Goal: Transaction & Acquisition: Purchase product/service

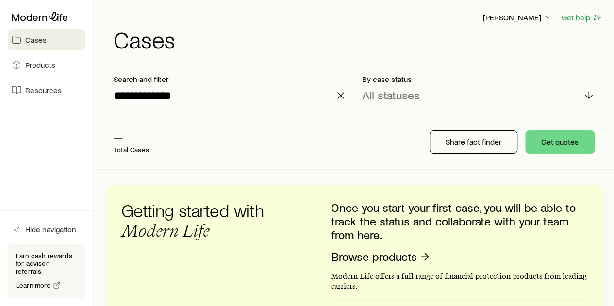
click at [339, 96] on line "button" at bounding box center [341, 96] width 6 height 6
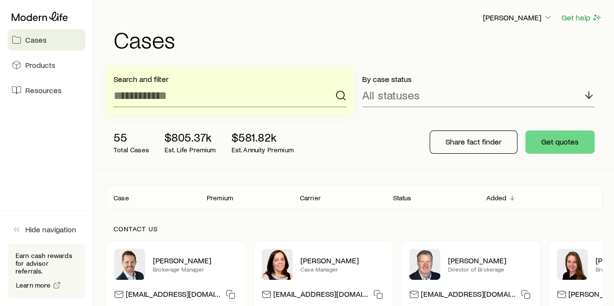
click at [270, 136] on p "$581.82k" at bounding box center [263, 138] width 62 height 14
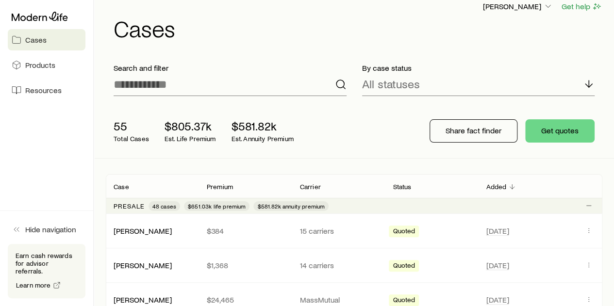
scroll to position [12, 0]
click at [347, 129] on div "55 Total Cases $805.37k Est. Life Premium $581.82k Est. Annuity Premium" at bounding box center [260, 130] width 308 height 39
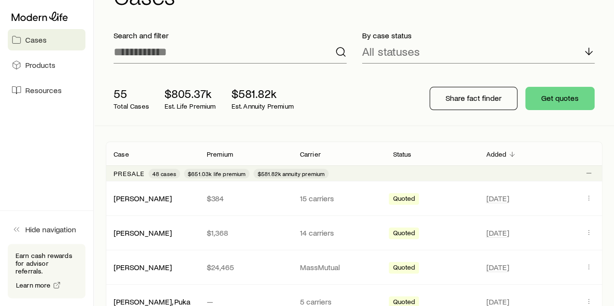
scroll to position [0, 0]
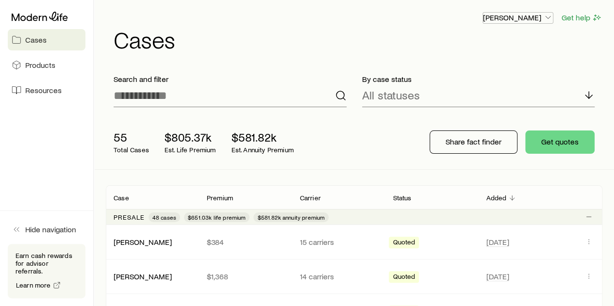
click at [516, 17] on p "[PERSON_NAME]" at bounding box center [518, 18] width 70 height 10
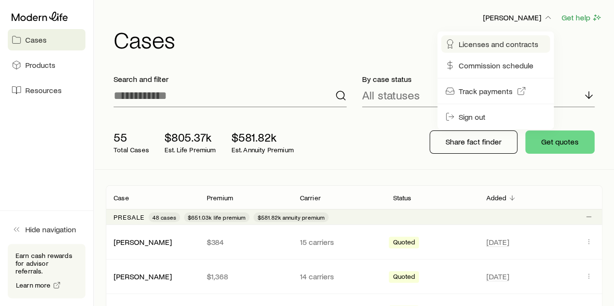
click at [490, 43] on span "Licenses and contracts" at bounding box center [499, 44] width 80 height 10
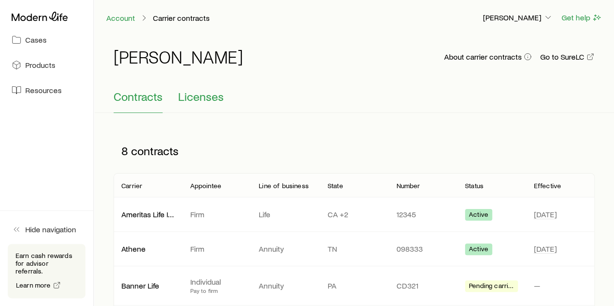
click at [205, 104] on button "Licenses" at bounding box center [201, 101] width 46 height 23
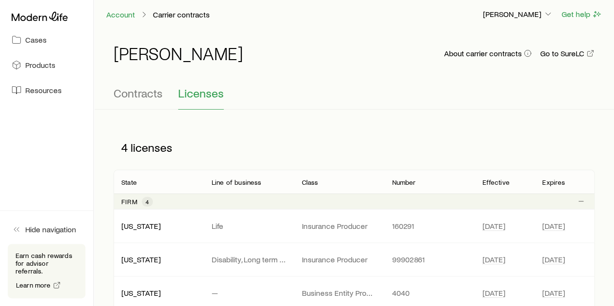
scroll to position [4, 0]
click at [147, 95] on span "Contracts" at bounding box center [138, 93] width 49 height 14
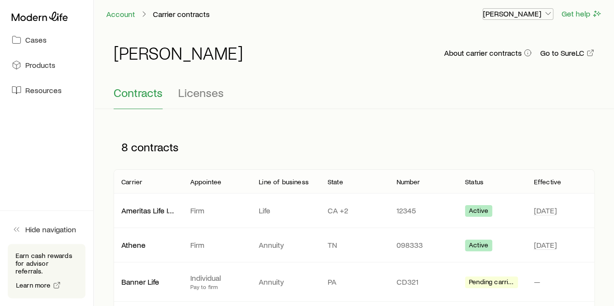
click at [529, 13] on p "[PERSON_NAME]" at bounding box center [518, 14] width 70 height 10
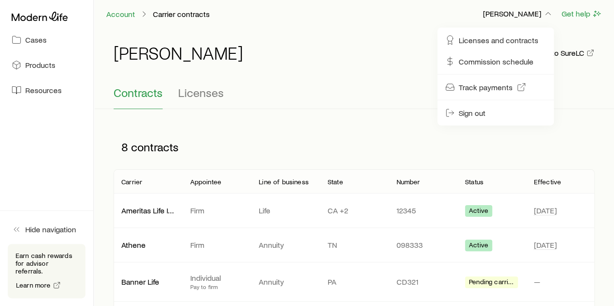
click at [318, 91] on div "Contracts Licenses" at bounding box center [354, 97] width 481 height 23
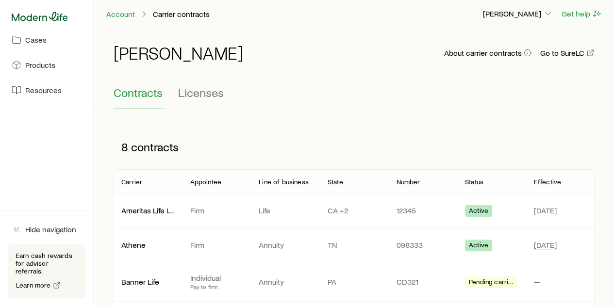
click at [55, 20] on icon at bounding box center [40, 16] width 56 height 9
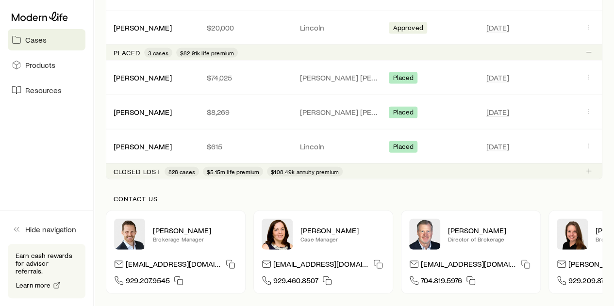
scroll to position [1063, 0]
click at [148, 72] on link "[PERSON_NAME]" at bounding box center [143, 76] width 58 height 9
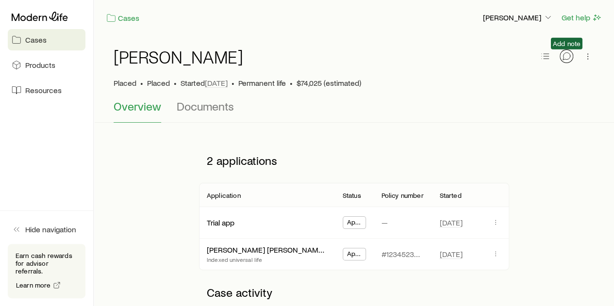
click at [567, 59] on icon "button" at bounding box center [567, 56] width 10 height 10
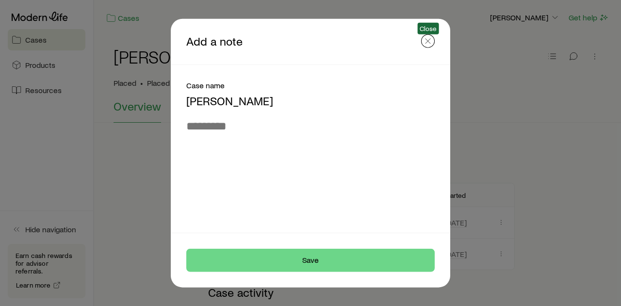
click at [427, 42] on icon "button" at bounding box center [428, 41] width 10 height 10
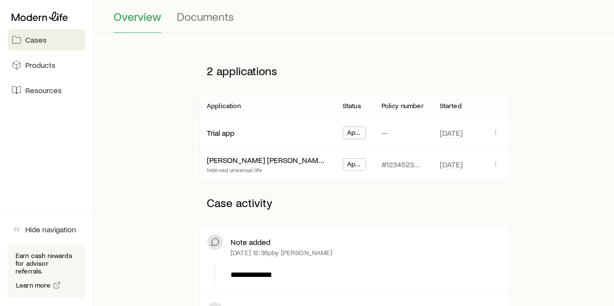
scroll to position [96, 0]
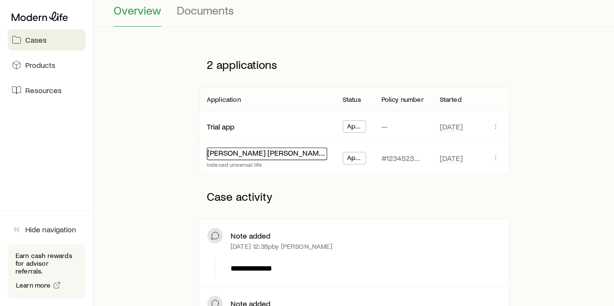
click at [286, 155] on link "John Hancock Protection IUL 24" at bounding box center [296, 152] width 178 height 9
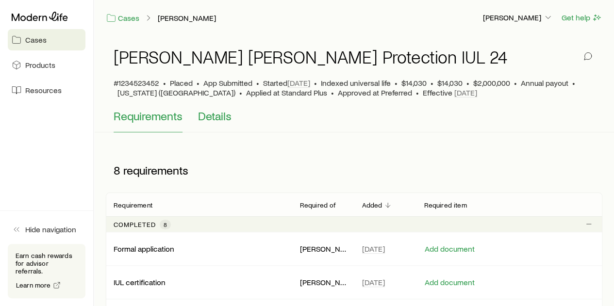
click at [225, 119] on span "Details" at bounding box center [214, 116] width 33 height 14
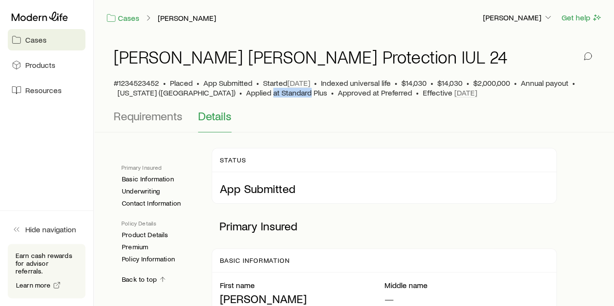
drag, startPoint x: 194, startPoint y: 92, endPoint x: 233, endPoint y: 97, distance: 38.7
click at [246, 97] on span "Applied at Standard Plus" at bounding box center [286, 93] width 81 height 10
drag, startPoint x: 258, startPoint y: 96, endPoint x: 315, endPoint y: 97, distance: 56.8
click at [315, 97] on div "#1234523452 • Placed • App Submitted • Started Aug 29, 2023 • Indexed universal…" at bounding box center [354, 87] width 481 height 19
click at [61, 38] on link "Cases" at bounding box center [47, 39] width 78 height 21
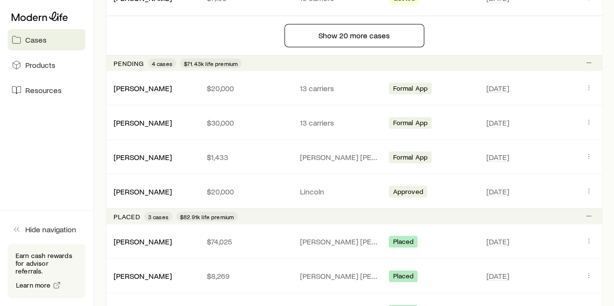
scroll to position [899, 0]
drag, startPoint x: 145, startPoint y: 86, endPoint x: 136, endPoint y: 82, distance: 9.1
click at [136, 82] on link "[PERSON_NAME]" at bounding box center [143, 86] width 58 height 9
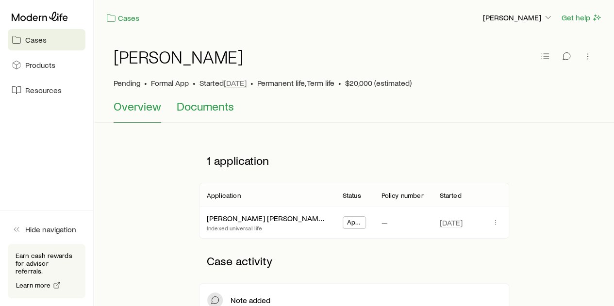
click at [208, 114] on button "Documents" at bounding box center [205, 111] width 57 height 23
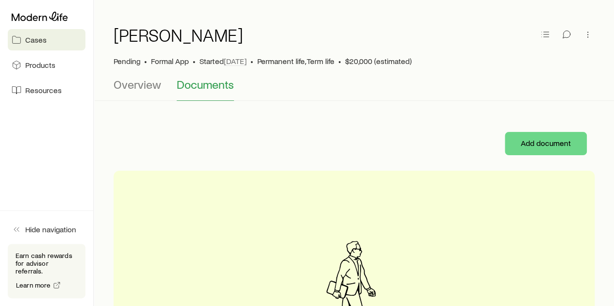
scroll to position [22, 0]
click at [154, 90] on span "Overview" at bounding box center [138, 84] width 48 height 14
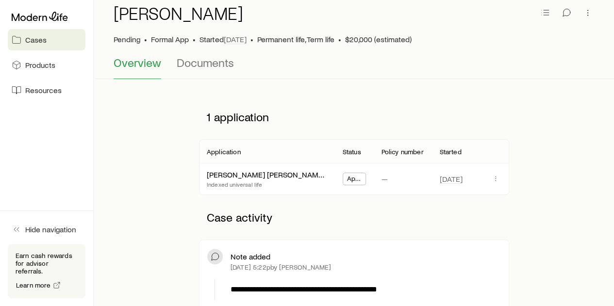
scroll to position [48, 0]
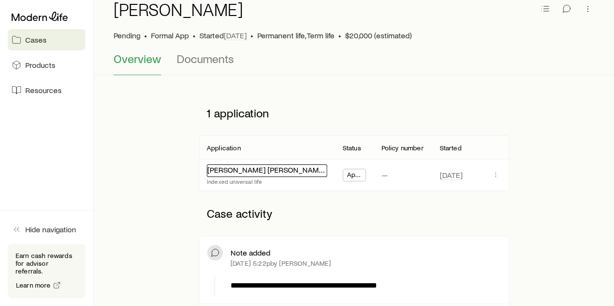
click at [272, 171] on link "John Hancock Accumulation IUL 24" at bounding box center [301, 169] width 188 height 9
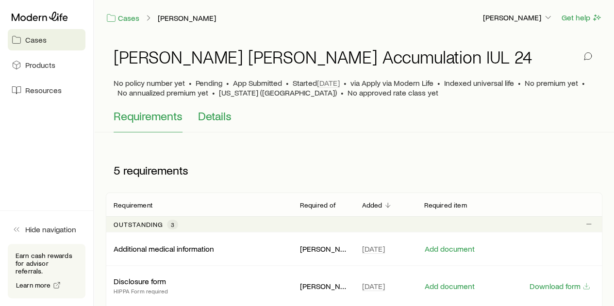
click at [227, 121] on span "Details" at bounding box center [214, 116] width 33 height 14
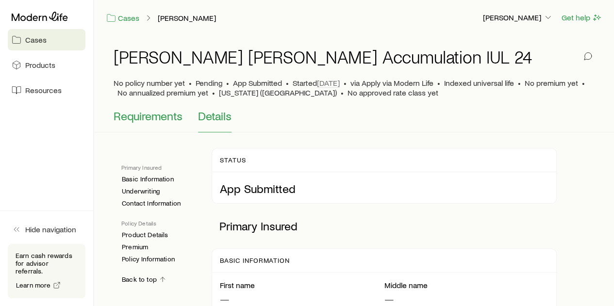
click at [168, 112] on span "Requirements" at bounding box center [148, 116] width 69 height 14
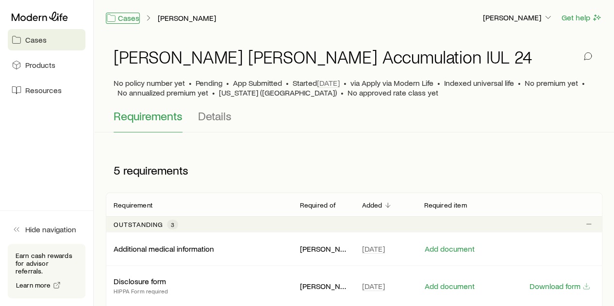
click at [127, 22] on link "Cases" at bounding box center [123, 18] width 34 height 11
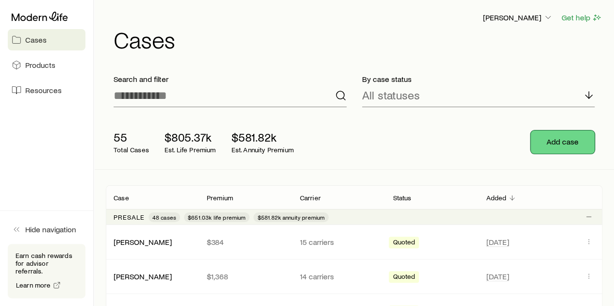
click at [567, 148] on button "Add case" at bounding box center [563, 142] width 64 height 23
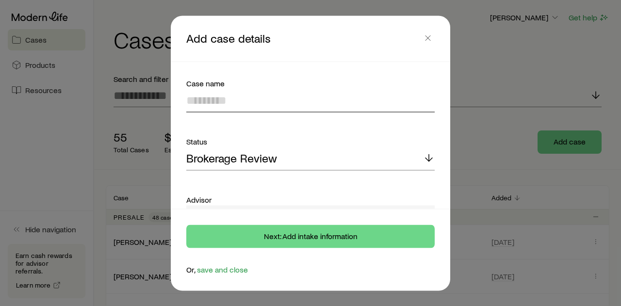
click at [273, 95] on input at bounding box center [310, 100] width 249 height 23
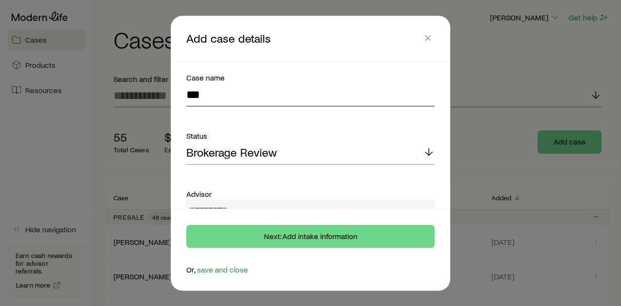
click at [273, 95] on input "***" at bounding box center [310, 94] width 249 height 23
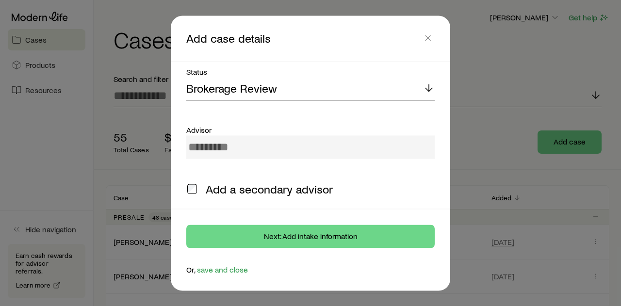
scroll to position [70, 0]
type input "*********"
click at [273, 95] on div "Brokerage Review" at bounding box center [310, 88] width 249 height 23
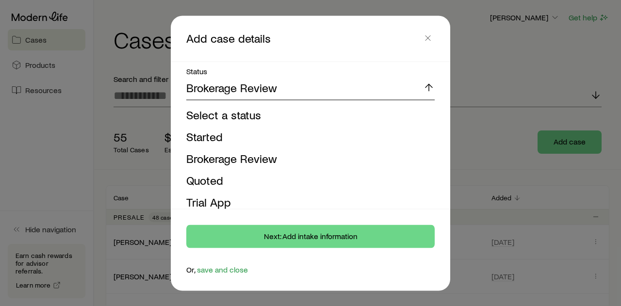
click at [279, 99] on div "Brokerage Review" at bounding box center [310, 88] width 249 height 23
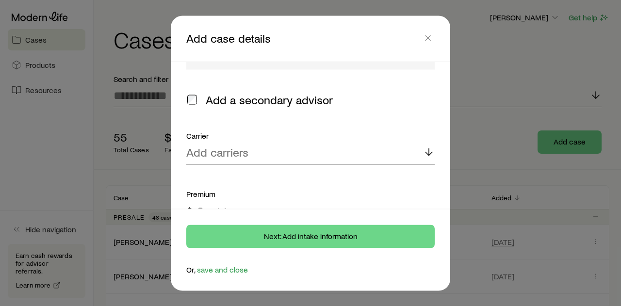
scroll to position [161, 0]
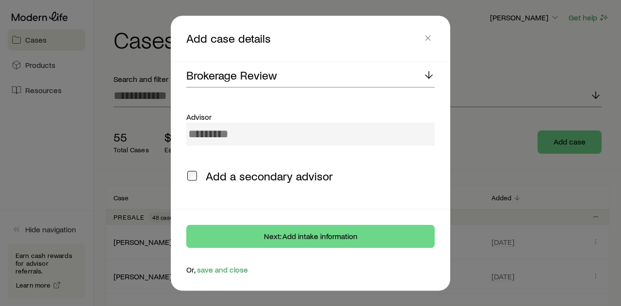
click at [289, 134] on div at bounding box center [310, 133] width 249 height 23
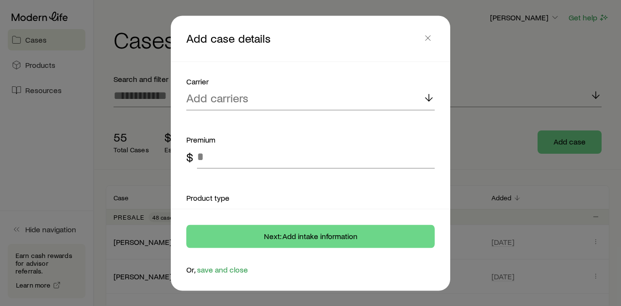
scroll to position [270, 0]
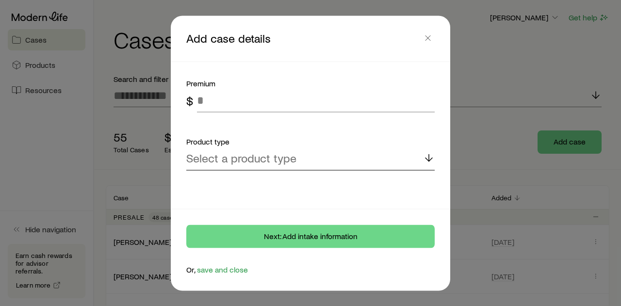
click at [265, 161] on p "Select a product type" at bounding box center [241, 158] width 110 height 14
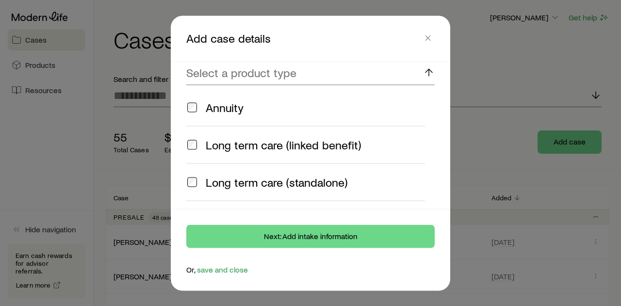
click at [265, 161] on label "Long term care (linked benefit)" at bounding box center [305, 144] width 239 height 37
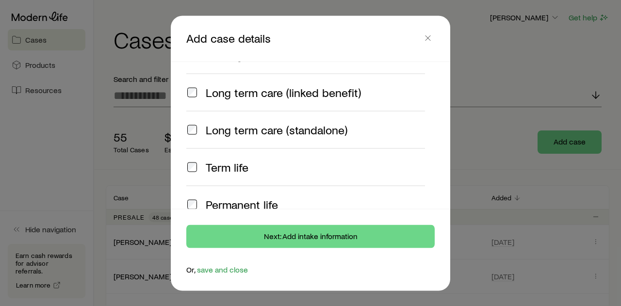
scroll to position [408, 0]
click at [265, 110] on label "Long term care (standalone)" at bounding box center [305, 128] width 239 height 37
click at [275, 87] on span "Long term care (linked benefit)" at bounding box center [283, 92] width 155 height 14
click at [265, 117] on label "Long term care (standalone)" at bounding box center [305, 128] width 239 height 37
click at [251, 154] on label "Term life" at bounding box center [305, 166] width 239 height 37
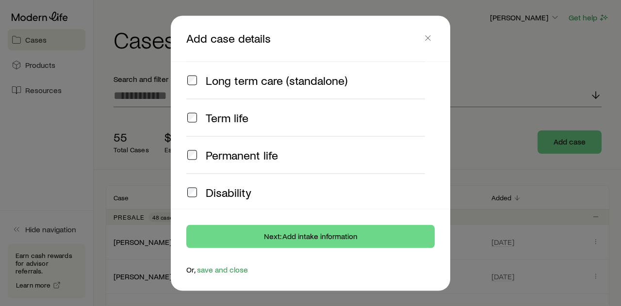
scroll to position [500, 0]
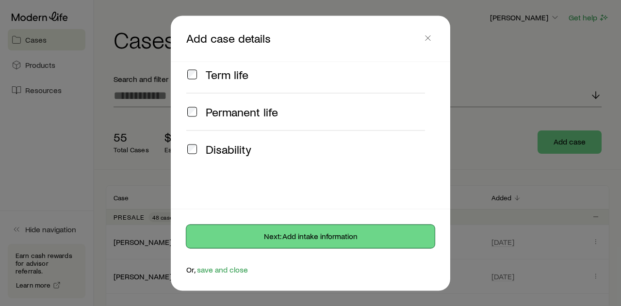
click at [307, 234] on button "Next: Add intake information" at bounding box center [310, 236] width 249 height 23
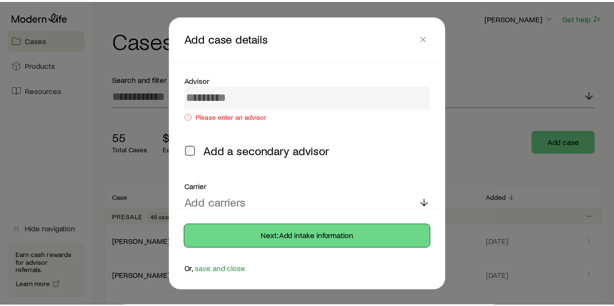
scroll to position [121, 0]
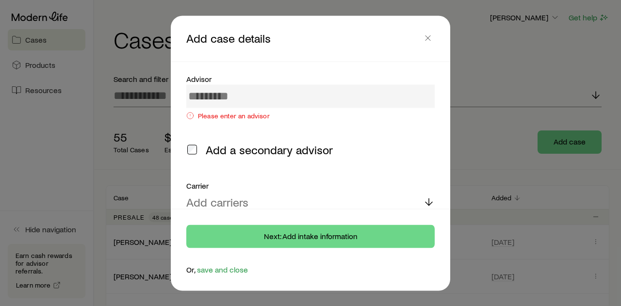
click at [234, 97] on div at bounding box center [310, 95] width 249 height 23
click at [429, 38] on line "button" at bounding box center [428, 37] width 5 height 5
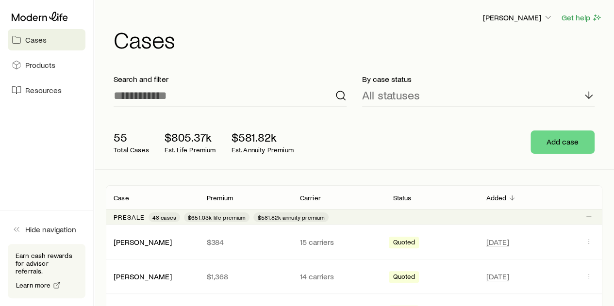
click at [264, 82] on p "Search and filter" at bounding box center [230, 79] width 233 height 10
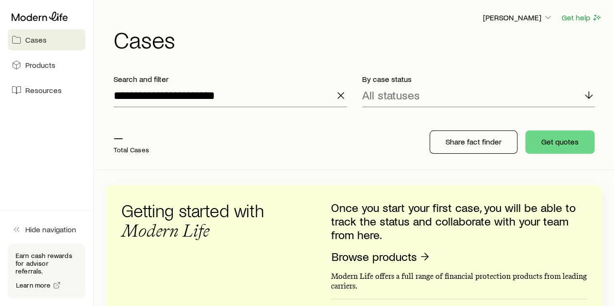
click at [340, 100] on icon "button" at bounding box center [341, 96] width 12 height 12
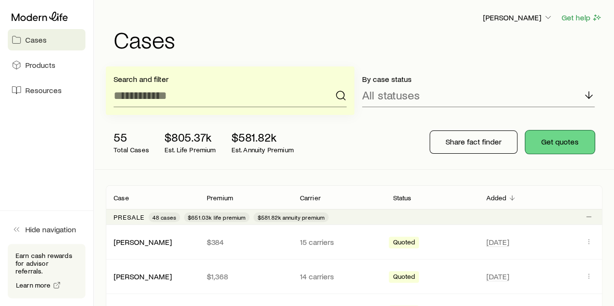
click at [575, 149] on button "Get quotes" at bounding box center [559, 142] width 69 height 23
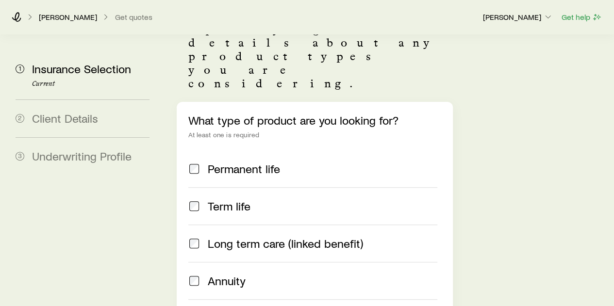
click at [201, 187] on label "Term life" at bounding box center [312, 205] width 249 height 37
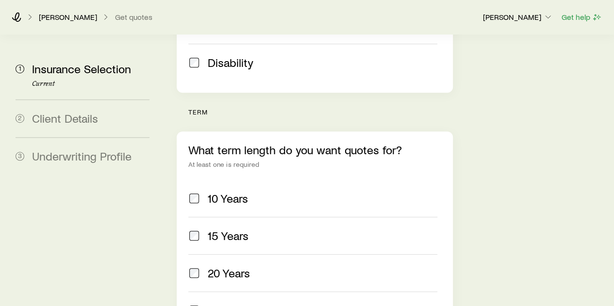
scroll to position [353, 0]
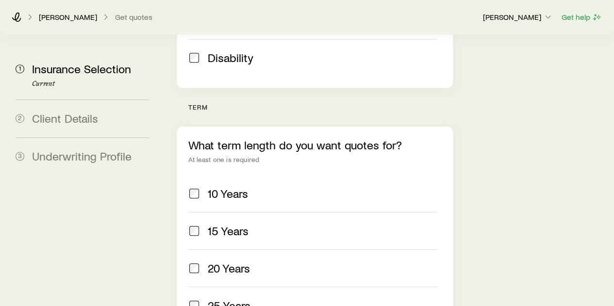
click at [212, 187] on span "10 Years" at bounding box center [228, 194] width 40 height 14
click at [213, 224] on span "15 Years" at bounding box center [228, 231] width 41 height 14
click at [212, 249] on label "20 Years" at bounding box center [312, 267] width 249 height 37
click at [220, 299] on span "25 Years" at bounding box center [229, 306] width 43 height 14
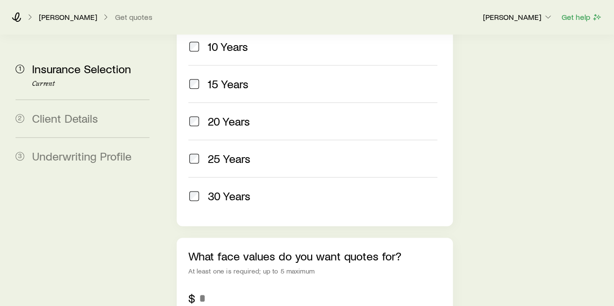
scroll to position [500, 0]
click at [220, 286] on input "tel" at bounding box center [320, 297] width 242 height 23
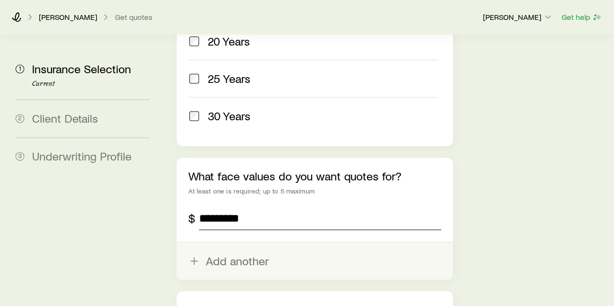
type input "*********"
click at [228, 243] on button "Add another" at bounding box center [315, 261] width 276 height 37
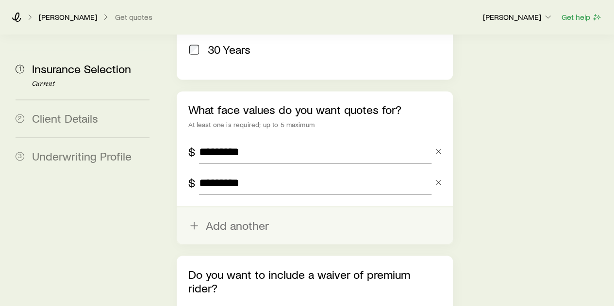
scroll to position [680, 0]
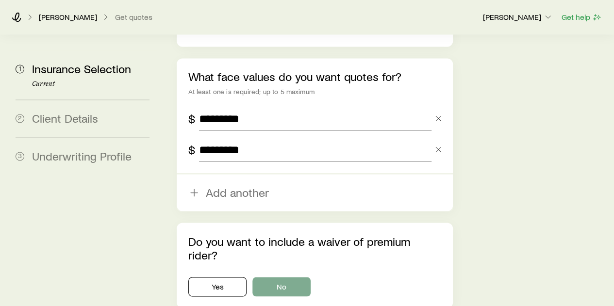
type input "*********"
click at [276, 277] on button "No" at bounding box center [281, 286] width 58 height 19
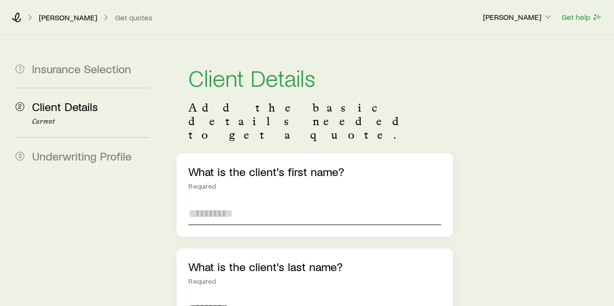
click at [229, 202] on input "text" at bounding box center [314, 213] width 252 height 23
type input "********"
type input "******"
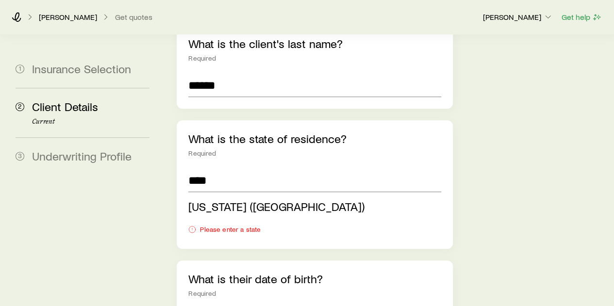
drag, startPoint x: 227, startPoint y: 169, endPoint x: 207, endPoint y: 175, distance: 21.2
click at [207, 199] on span "[US_STATE] ([GEOGRAPHIC_DATA])" at bounding box center [276, 206] width 176 height 14
type input "**********"
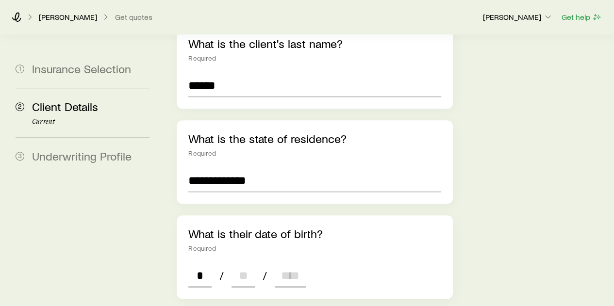
type input "**"
type input "****"
type input "*"
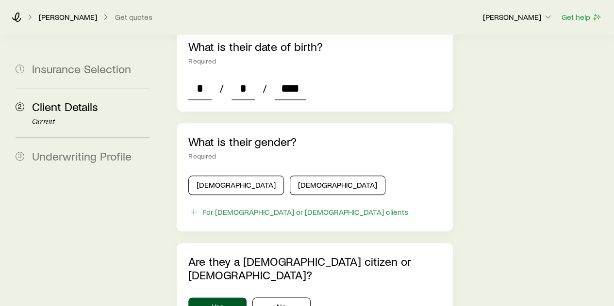
scroll to position [414, 0]
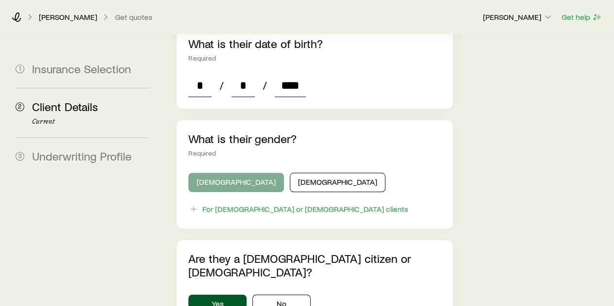
type input "****"
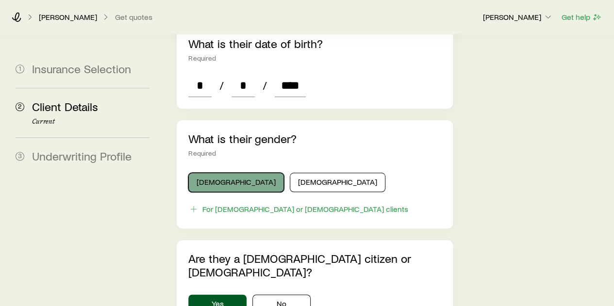
click at [220, 173] on button "[DEMOGRAPHIC_DATA]" at bounding box center [236, 182] width 96 height 19
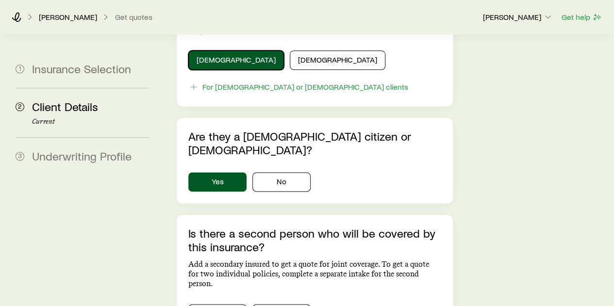
scroll to position [537, 0]
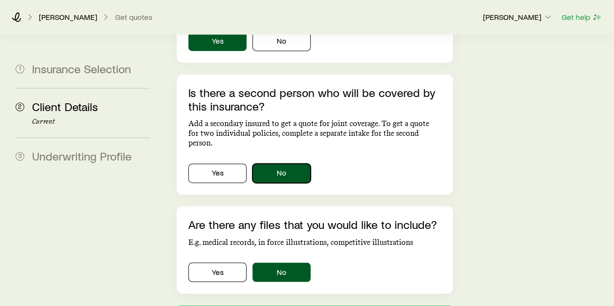
scroll to position [677, 0]
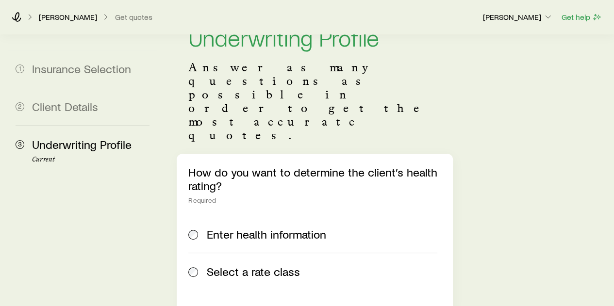
scroll to position [41, 0]
click at [588, 18] on button "Get help" at bounding box center [581, 17] width 41 height 11
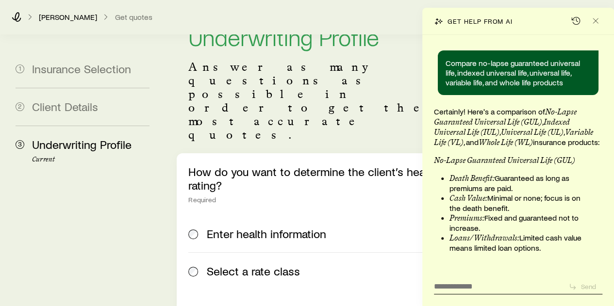
scroll to position [25101, 0]
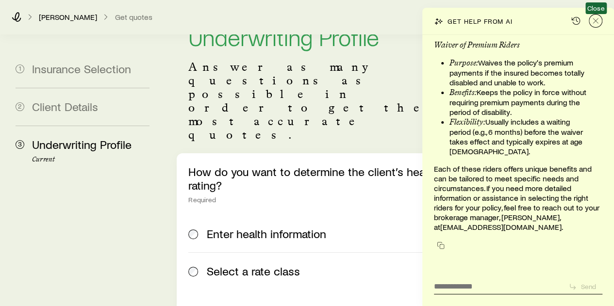
click at [596, 21] on line "Close" at bounding box center [595, 20] width 5 height 5
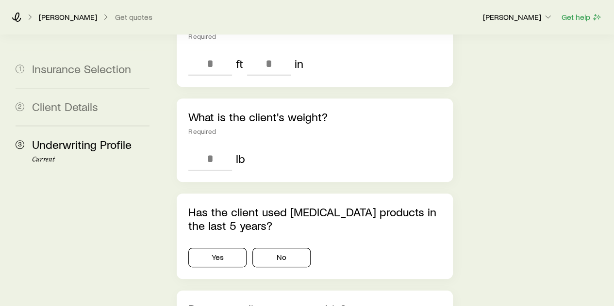
scroll to position [391, 0]
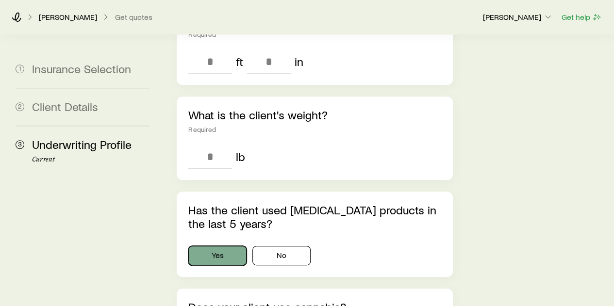
click at [213, 246] on button "Yes" at bounding box center [217, 255] width 58 height 19
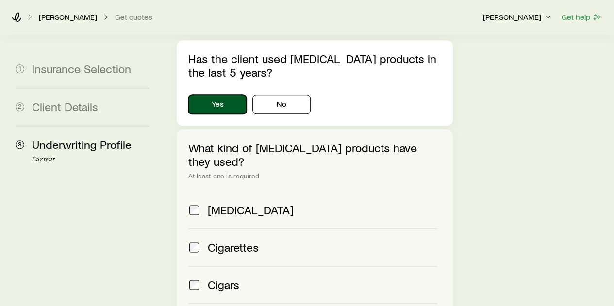
scroll to position [555, 0]
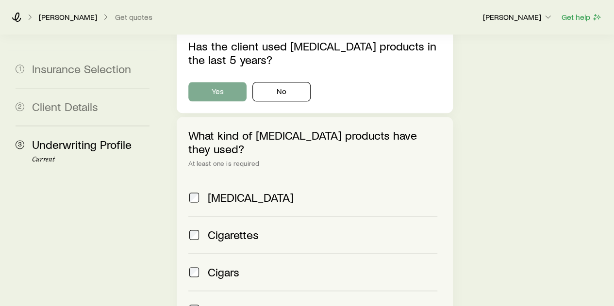
click at [213, 266] on span "Cigars" at bounding box center [224, 273] width 32 height 14
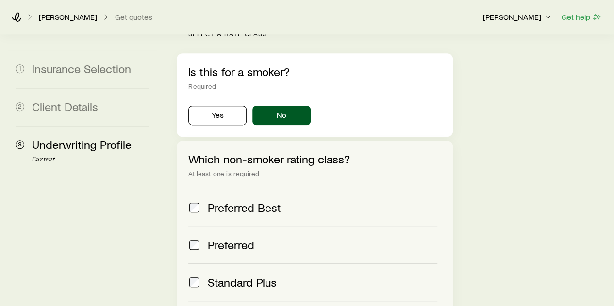
scroll to position [342, 0]
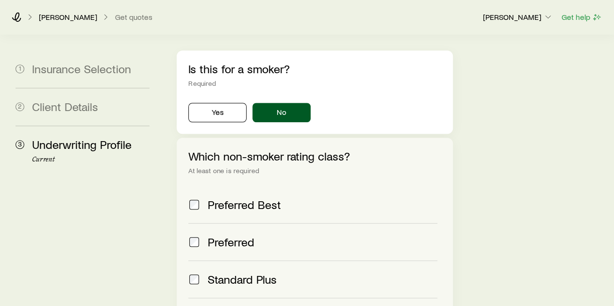
click at [227, 198] on span "Preferred Best" at bounding box center [244, 205] width 73 height 14
click at [222, 235] on span "Preferred" at bounding box center [231, 242] width 47 height 14
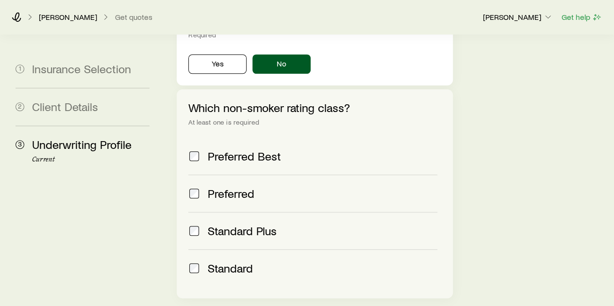
scroll to position [393, 0]
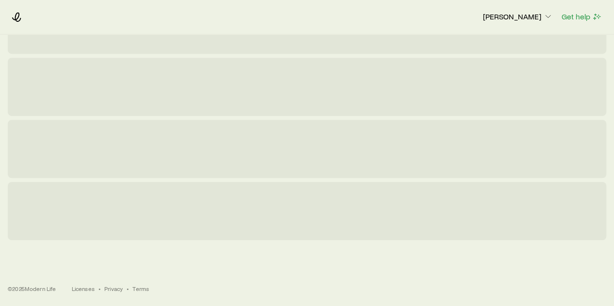
scroll to position [0, 0]
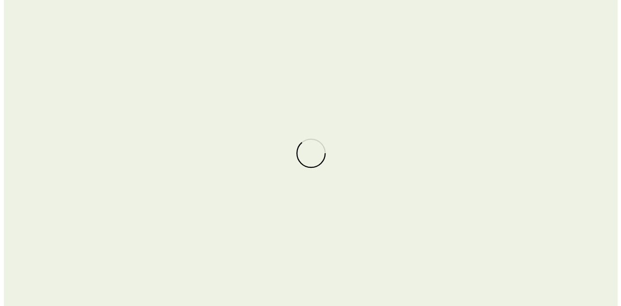
scroll to position [25101, 0]
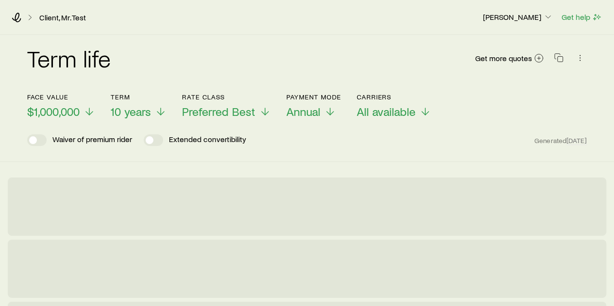
scroll to position [25101, 0]
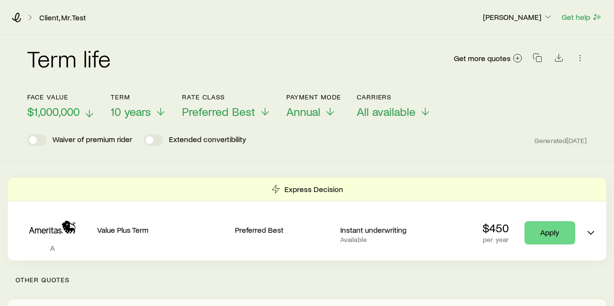
click at [66, 116] on span "$1,000,000" at bounding box center [53, 112] width 52 height 14
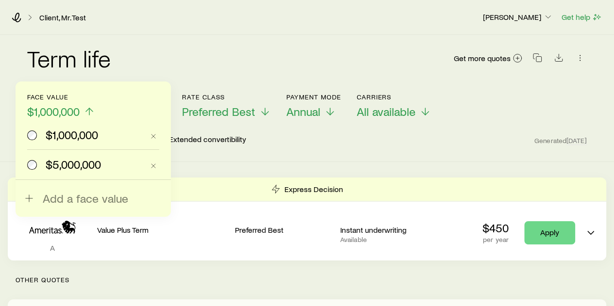
click at [64, 165] on span "$5,000,000" at bounding box center [73, 165] width 55 height 14
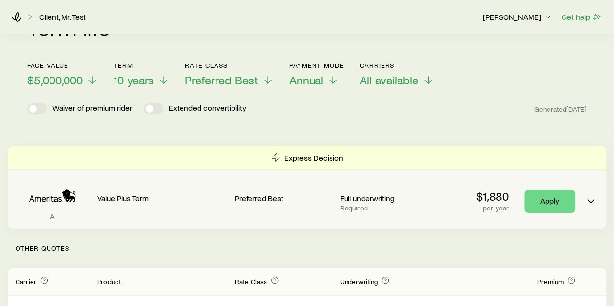
scroll to position [29, 0]
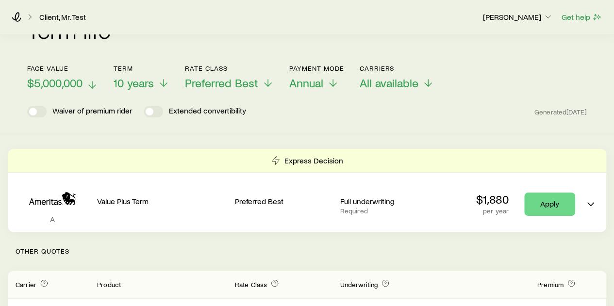
click at [56, 86] on span "$5,000,000" at bounding box center [54, 83] width 55 height 14
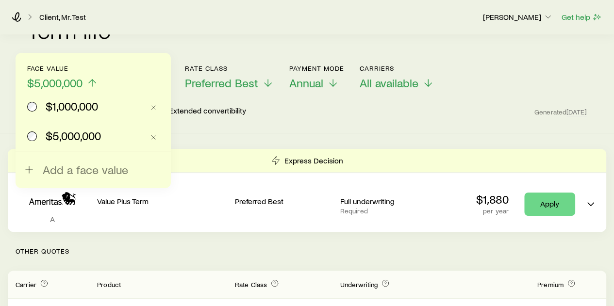
click at [61, 126] on label "$5,000,000" at bounding box center [85, 135] width 116 height 29
click at [71, 114] on label "$1,000,000" at bounding box center [85, 106] width 116 height 29
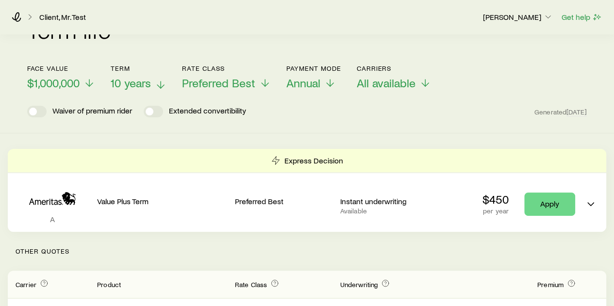
click at [124, 85] on span "10 years" at bounding box center [131, 83] width 40 height 14
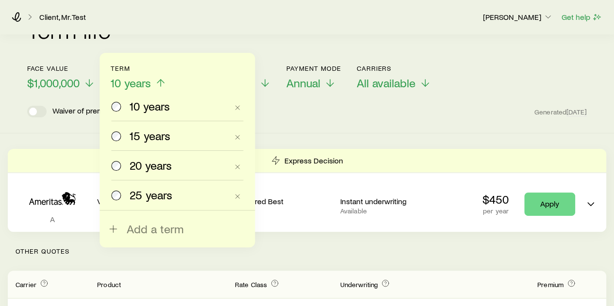
click at [128, 163] on div "20 years" at bounding box center [169, 166] width 116 height 14
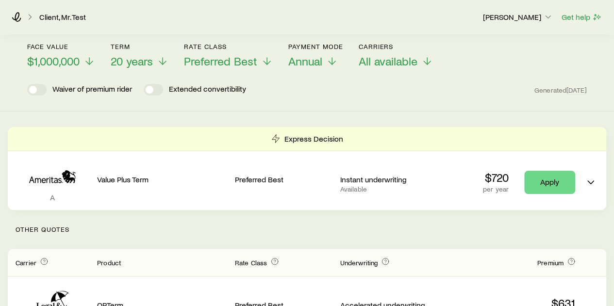
scroll to position [50, 0]
click at [221, 65] on span "Preferred Best" at bounding box center [220, 62] width 73 height 14
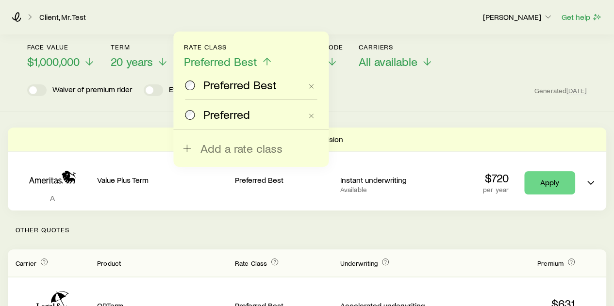
click at [214, 111] on span "Preferred" at bounding box center [226, 115] width 47 height 14
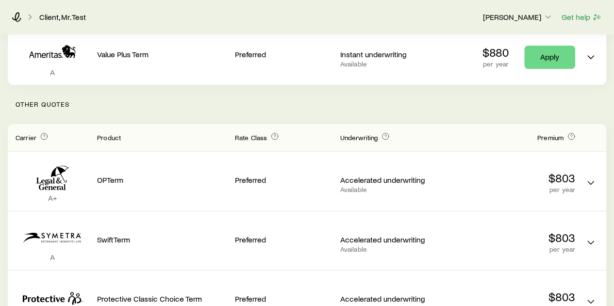
scroll to position [182, 0]
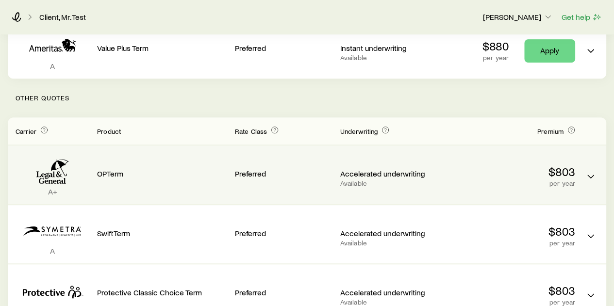
click at [346, 174] on p "Accelerated underwriting" at bounding box center [389, 174] width 98 height 10
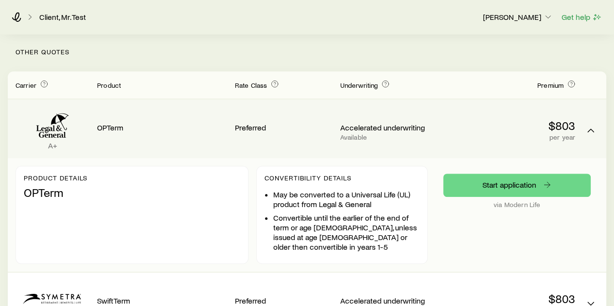
scroll to position [229, 0]
drag, startPoint x: 506, startPoint y: 182, endPoint x: 469, endPoint y: 211, distance: 47.3
click at [469, 211] on div "Start application via Modern Life" at bounding box center [517, 214] width 148 height 83
click at [515, 190] on link "Start application" at bounding box center [517, 184] width 148 height 23
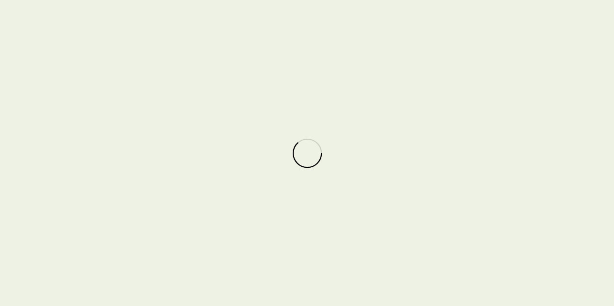
scroll to position [25101, 0]
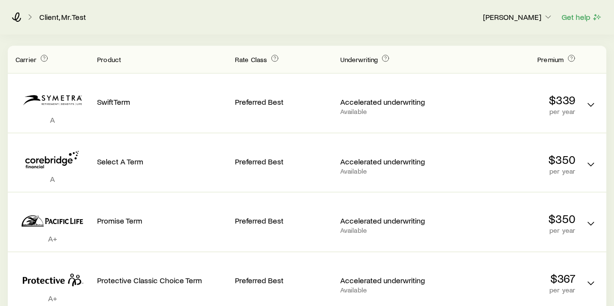
scroll to position [254, 0]
click at [456, 169] on p "per year" at bounding box center [510, 171] width 130 height 8
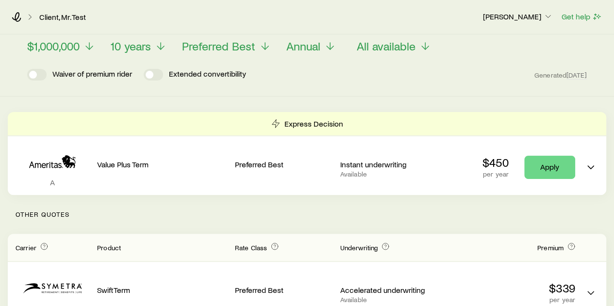
scroll to position [0, 0]
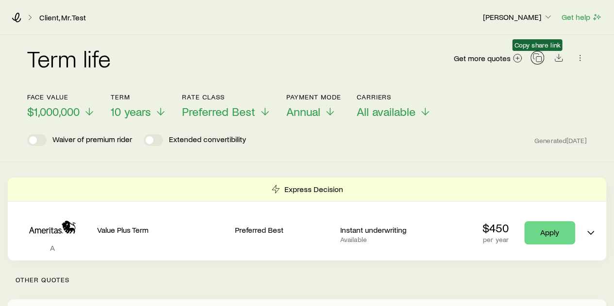
click at [540, 59] on icon "button" at bounding box center [537, 58] width 10 height 10
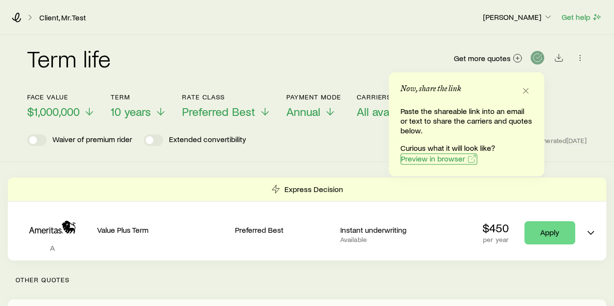
click at [433, 159] on span "Preview in browser" at bounding box center [433, 159] width 64 height 8
click at [63, 115] on span "$1,000,000" at bounding box center [53, 112] width 52 height 14
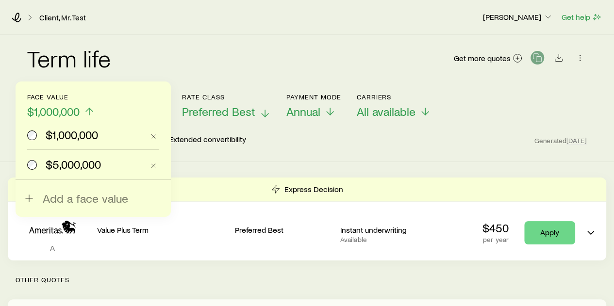
click at [236, 113] on span "Preferred Best" at bounding box center [218, 112] width 73 height 14
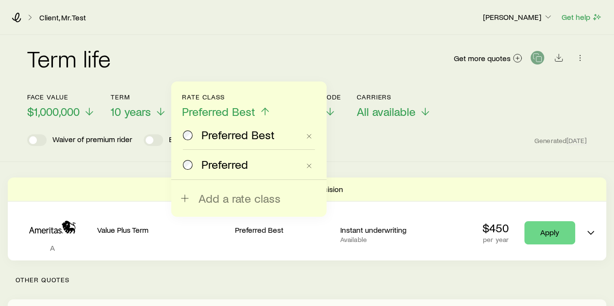
click at [125, 178] on div "Express Decision" at bounding box center [307, 189] width 598 height 23
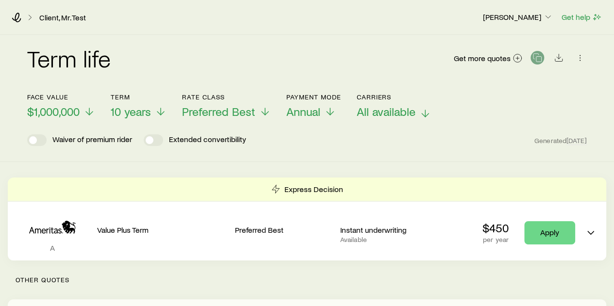
click at [368, 113] on span "All available" at bounding box center [386, 112] width 59 height 14
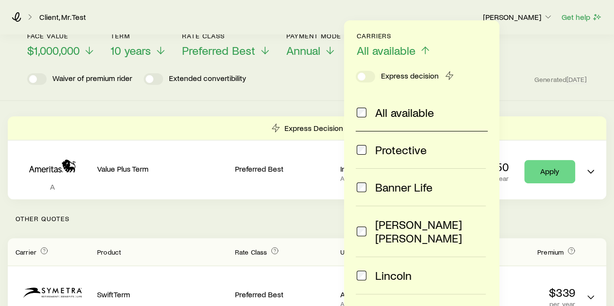
scroll to position [62, 0]
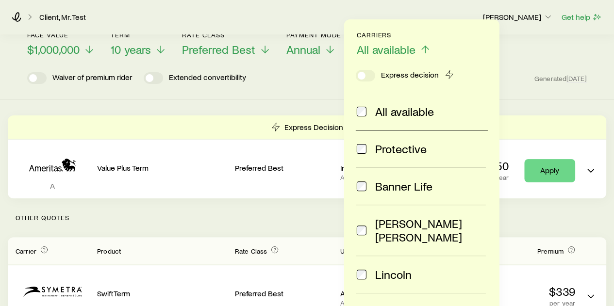
click at [361, 268] on span at bounding box center [362, 275] width 12 height 14
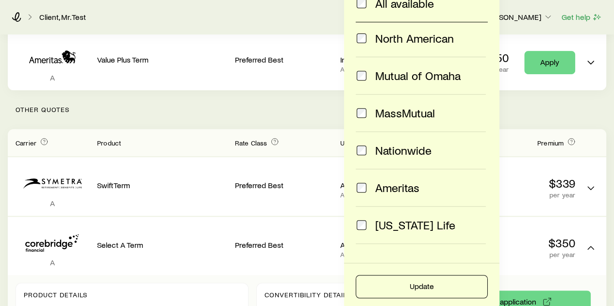
scroll to position [171, 0]
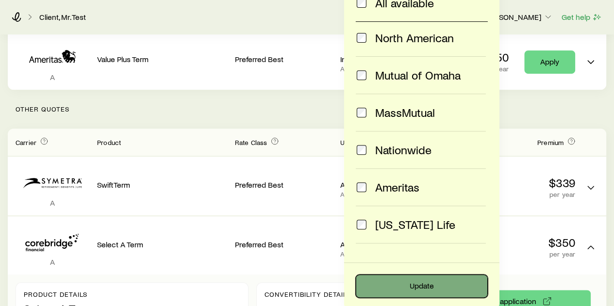
click at [410, 283] on button "Update" at bounding box center [422, 286] width 132 height 23
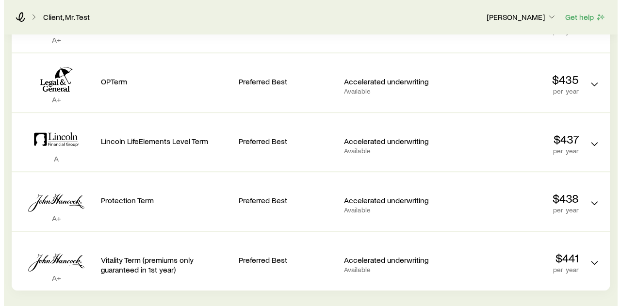
scroll to position [0, 0]
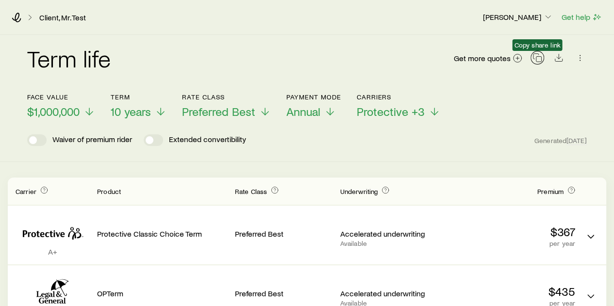
drag, startPoint x: 382, startPoint y: 264, endPoint x: 533, endPoint y: 59, distance: 254.5
click at [533, 59] on icon "button" at bounding box center [535, 56] width 5 height 5
click at [403, 56] on div "Term life Get more quotes" at bounding box center [307, 64] width 560 height 35
click at [13, 17] on icon at bounding box center [17, 18] width 10 height 10
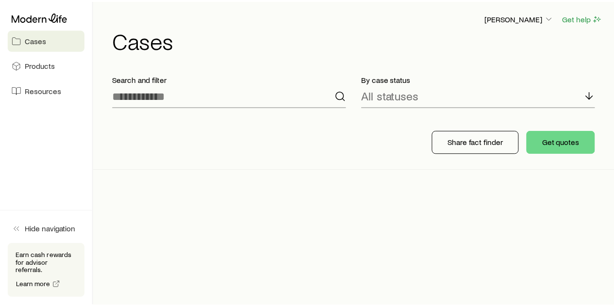
scroll to position [25101, 0]
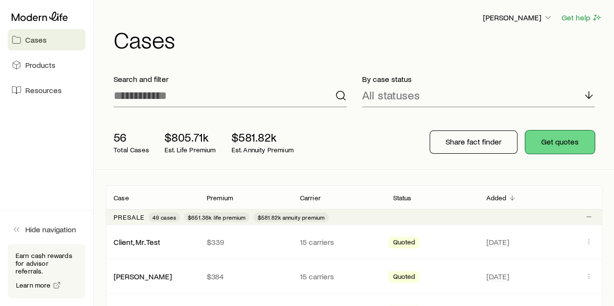
click at [563, 145] on button "Get quotes" at bounding box center [559, 142] width 69 height 23
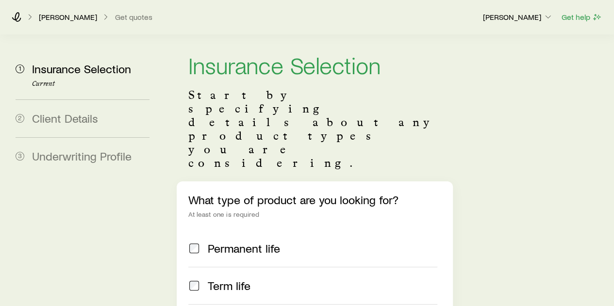
scroll to position [14, 0]
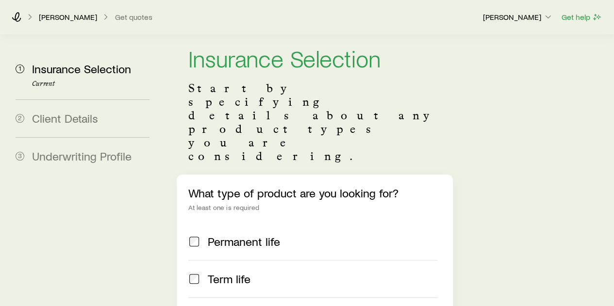
click at [253, 235] on span "Permanent life" at bounding box center [244, 242] width 72 height 14
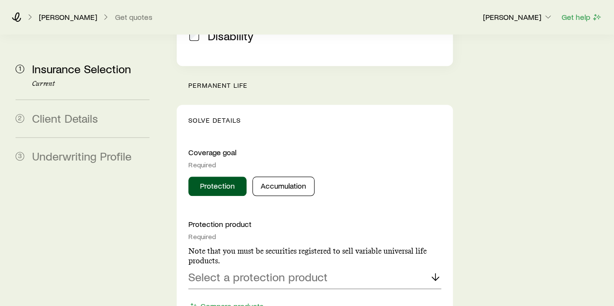
scroll to position [375, 0]
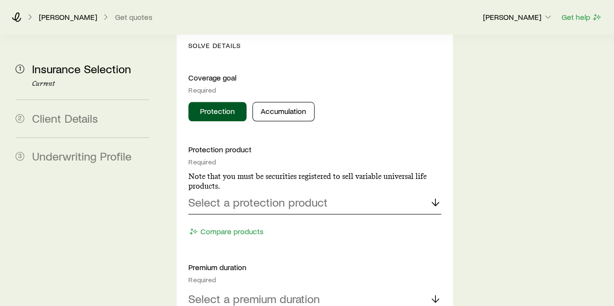
click at [260, 196] on p "Select a protection product" at bounding box center [257, 203] width 139 height 14
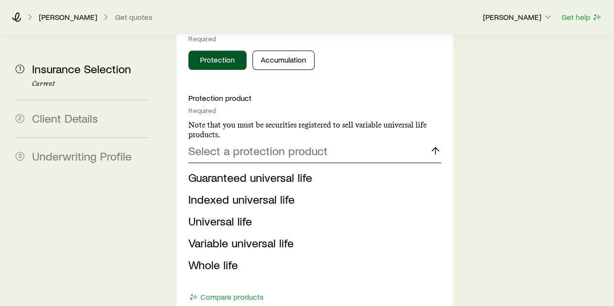
scroll to position [501, 0]
click at [246, 232] on li "Variable universal life" at bounding box center [311, 243] width 247 height 22
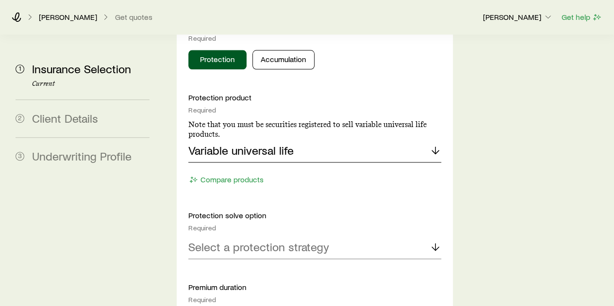
click at [257, 144] on p "Variable universal life" at bounding box center [240, 151] width 105 height 14
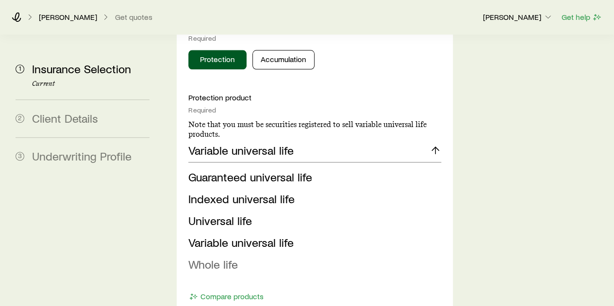
click at [224, 257] on span "Whole life" at bounding box center [213, 264] width 50 height 14
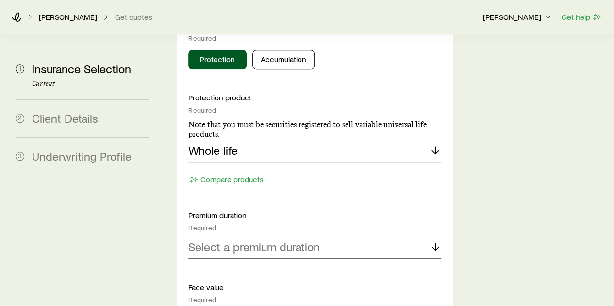
click at [240, 240] on p "Select a premium duration" at bounding box center [254, 247] width 132 height 14
click at [237, 263] on li "Continuous Pay (Level Pay)" at bounding box center [311, 274] width 247 height 22
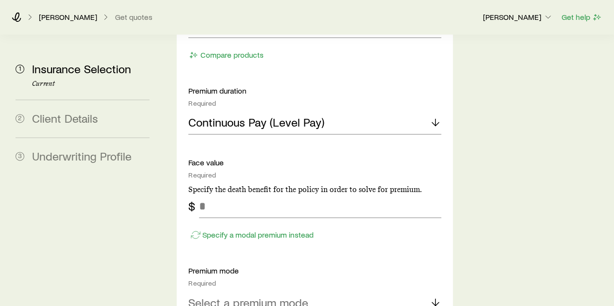
scroll to position [627, 0]
click at [233, 194] on input "tel" at bounding box center [320, 205] width 242 height 23
type input "*******"
click at [299, 115] on p "Continuous Pay (Level Pay)" at bounding box center [256, 122] width 136 height 14
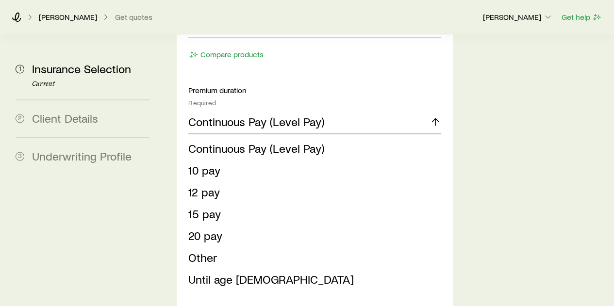
click at [153, 208] on aside "1 Insurance Selection Current 2 Client Details 3 Underwriting Profile" at bounding box center [83, 265] width 150 height 1715
drag, startPoint x: 153, startPoint y: 208, endPoint x: 375, endPoint y: 78, distance: 256.7
click at [375, 111] on div "Continuous Pay (Level Pay)" at bounding box center [314, 122] width 252 height 23
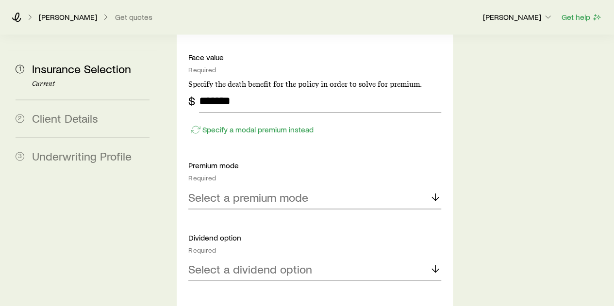
scroll to position [771, 0]
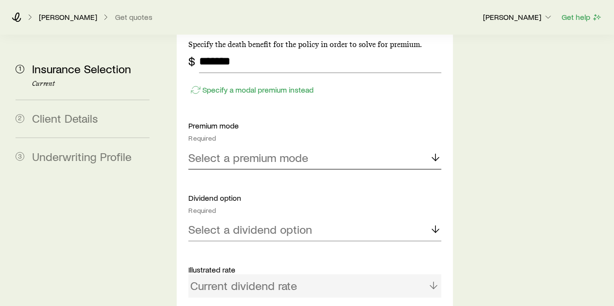
click at [280, 146] on div "Select a premium mode" at bounding box center [314, 157] width 252 height 23
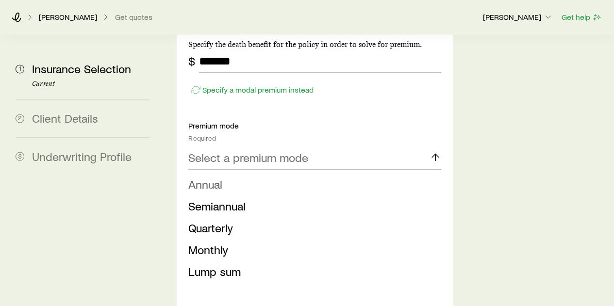
click at [264, 173] on li "Annual" at bounding box center [311, 184] width 247 height 22
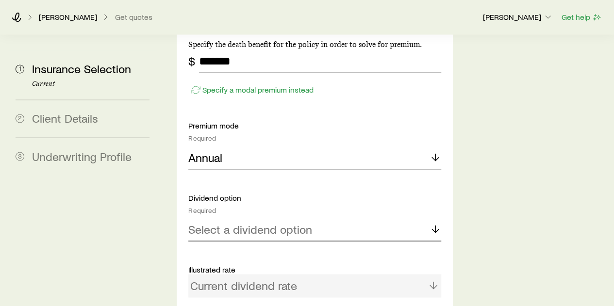
click at [254, 222] on p "Select a dividend option" at bounding box center [250, 229] width 124 height 14
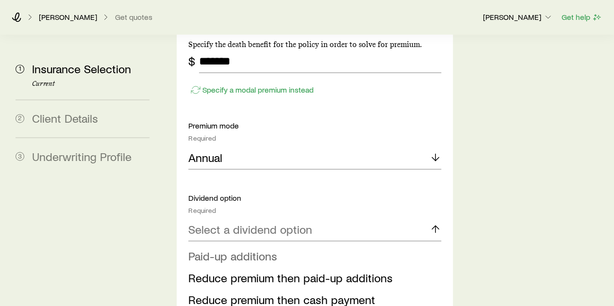
click at [252, 249] on span "Paid-up additions" at bounding box center [232, 256] width 89 height 14
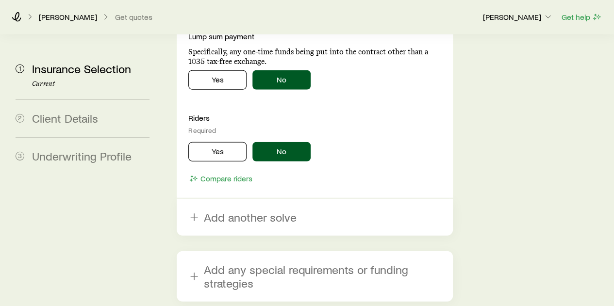
scroll to position [1259, 0]
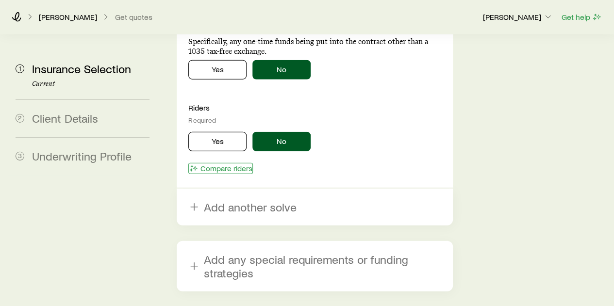
click at [237, 163] on button "Compare riders" at bounding box center [220, 168] width 65 height 11
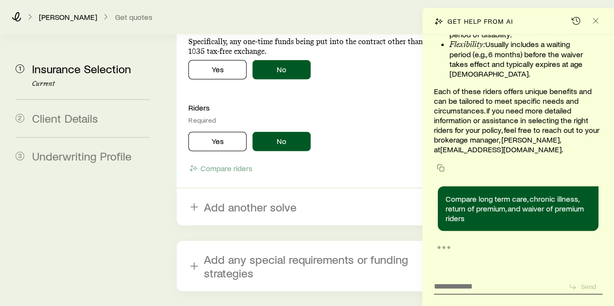
scroll to position [25178, 0]
click at [598, 20] on icon "Close" at bounding box center [596, 21] width 10 height 10
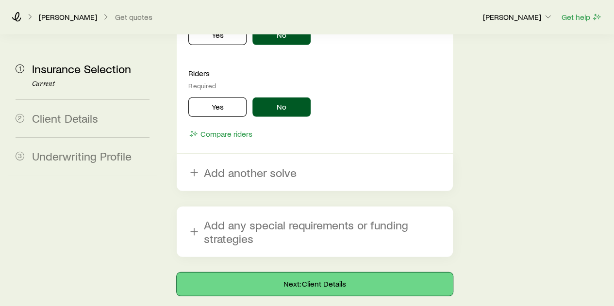
scroll to position [25367, 0]
drag, startPoint x: 299, startPoint y: 218, endPoint x: 295, endPoint y: 222, distance: 6.5
click at [295, 273] on button "Next: Client Details" at bounding box center [315, 284] width 276 height 23
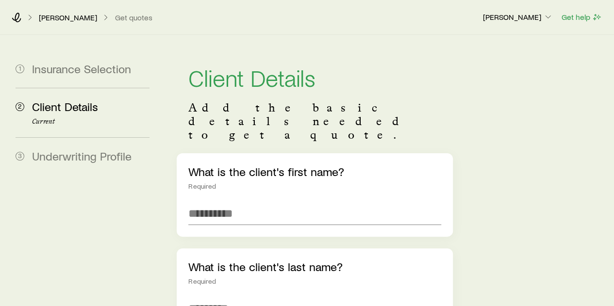
click at [270, 200] on div "What is the client's first name? Required" at bounding box center [315, 194] width 276 height 83
click at [267, 202] on input "text" at bounding box center [314, 213] width 252 height 23
type input "**********"
type input "******"
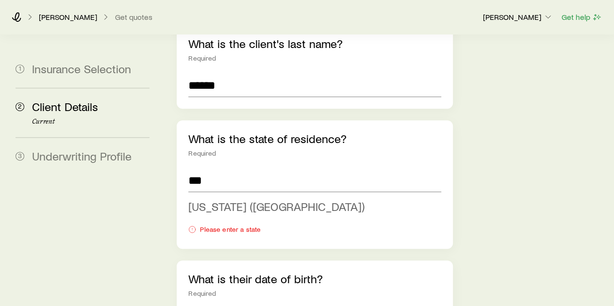
click at [251, 196] on li "[US_STATE] ([GEOGRAPHIC_DATA])" at bounding box center [311, 207] width 247 height 22
type input "**********"
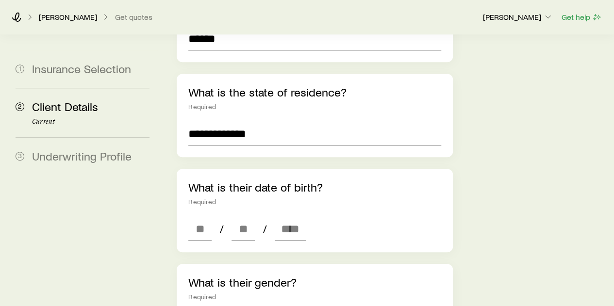
scroll to position [273, 0]
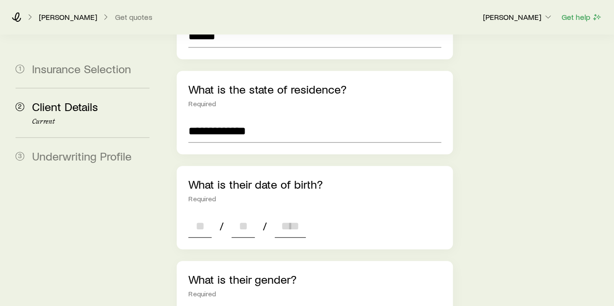
click at [196, 215] on input at bounding box center [199, 226] width 23 height 23
type input "**"
type input "****"
type input "*"
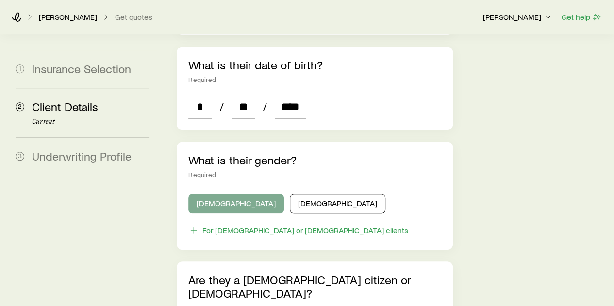
type input "****"
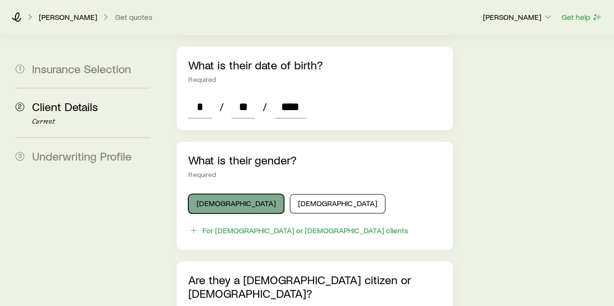
click at [225, 194] on button "[DEMOGRAPHIC_DATA]" at bounding box center [236, 203] width 96 height 19
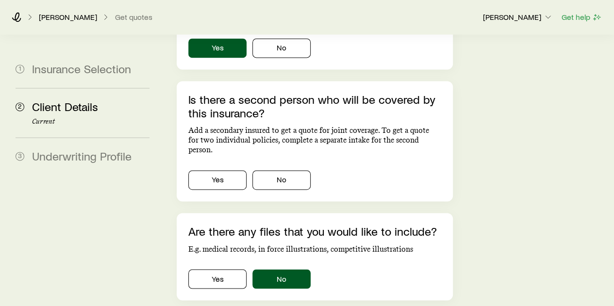
scroll to position [676, 0]
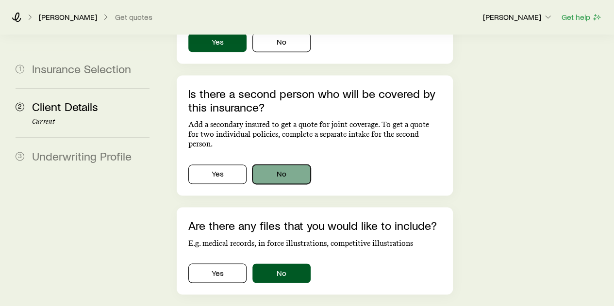
click at [281, 165] on button "No" at bounding box center [281, 174] width 58 height 19
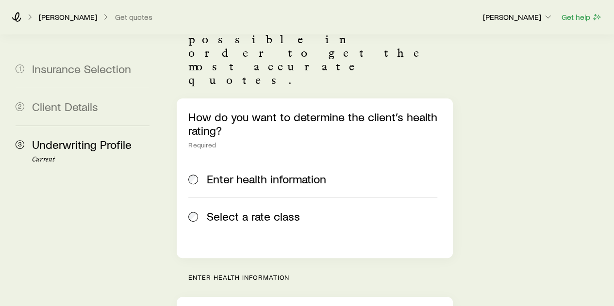
scroll to position [96, 0]
click at [207, 209] on span "Select a rate class" at bounding box center [253, 216] width 93 height 14
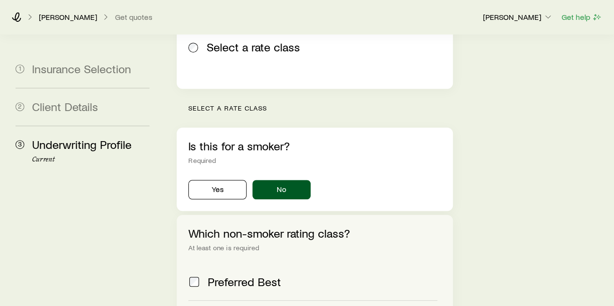
click at [230, 275] on span "Preferred Best" at bounding box center [244, 282] width 73 height 14
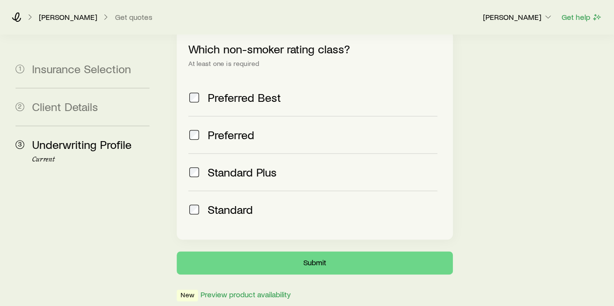
scroll to position [455, 0]
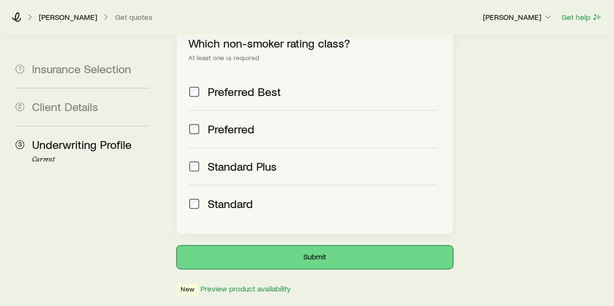
click at [319, 246] on button "Submit" at bounding box center [315, 257] width 276 height 23
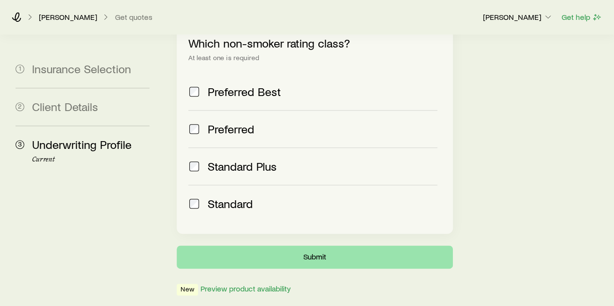
scroll to position [0, 0]
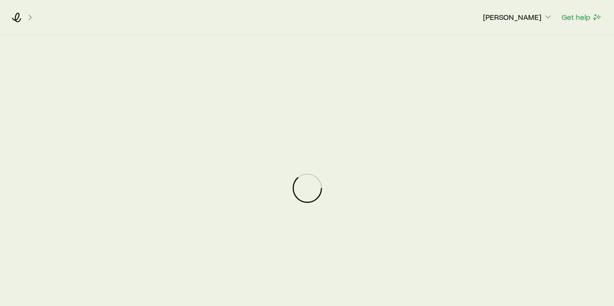
scroll to position [25367, 0]
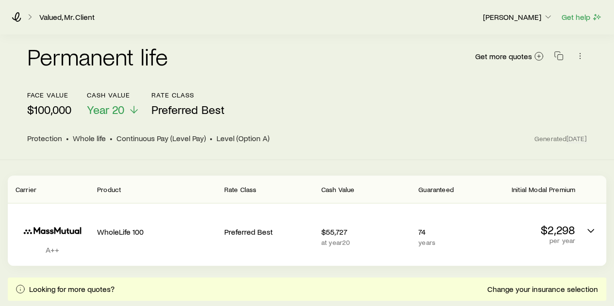
scroll to position [1, 0]
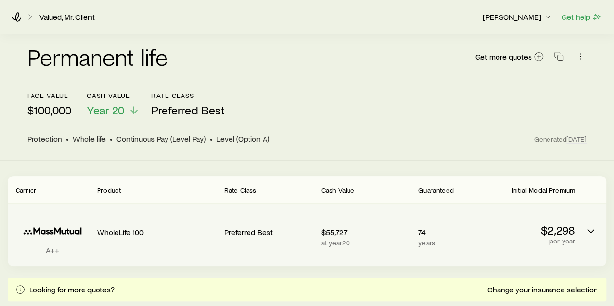
click at [415, 241] on div "A++ WholeLife 100 Preferred Best $55,727 at year 20 74 years $2,298 per year" at bounding box center [307, 235] width 598 height 62
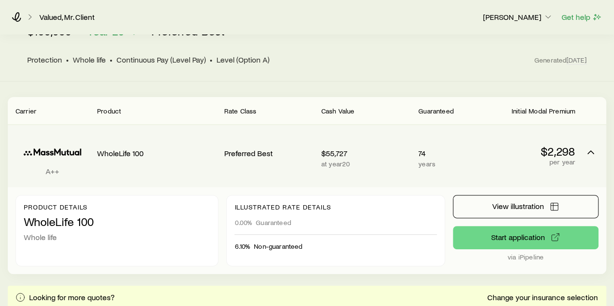
scroll to position [80, 0]
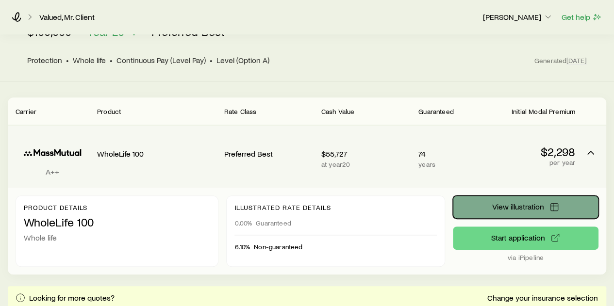
click at [519, 213] on button "View illustration" at bounding box center [526, 207] width 146 height 23
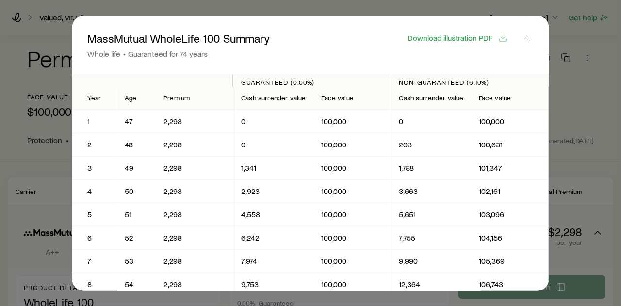
scroll to position [24920, 0]
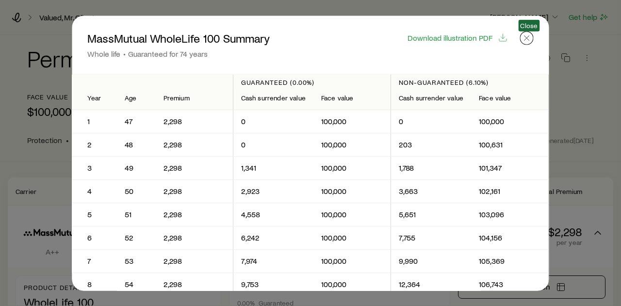
click at [531, 39] on icon "button" at bounding box center [527, 38] width 10 height 10
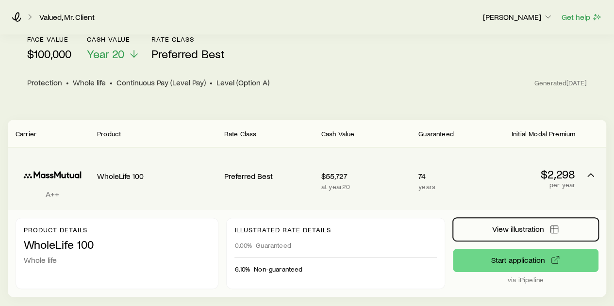
scroll to position [57, 0]
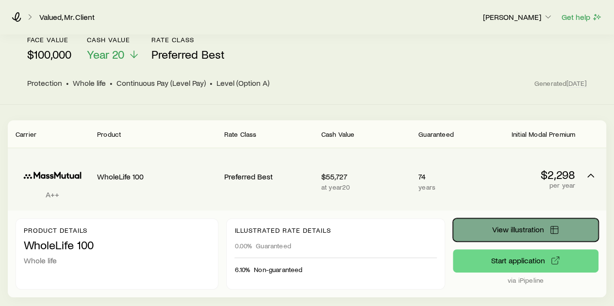
click at [505, 233] on button "View illustration" at bounding box center [526, 229] width 146 height 23
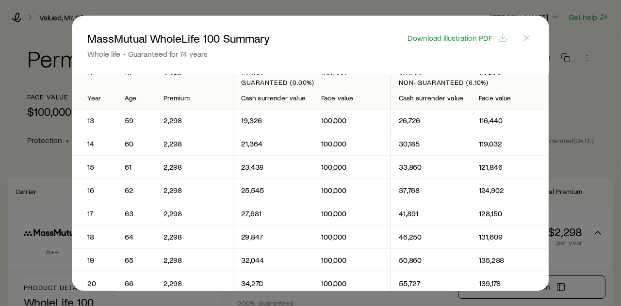
scroll to position [0, 0]
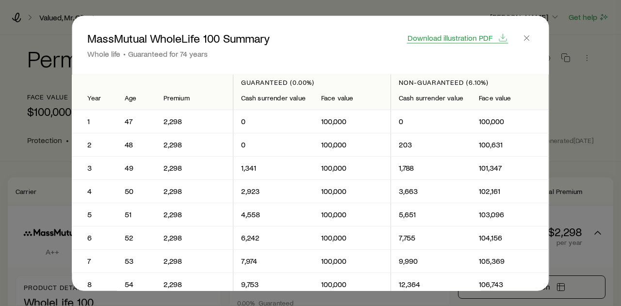
click at [448, 41] on span "Download illustration PDF" at bounding box center [450, 37] width 85 height 8
click at [530, 40] on icon "button" at bounding box center [527, 38] width 10 height 10
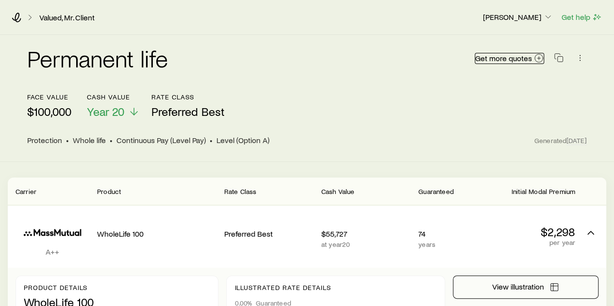
click at [529, 54] on span "Get more quotes" at bounding box center [503, 58] width 57 height 8
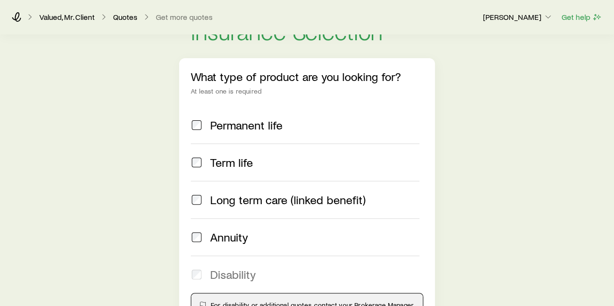
click at [222, 128] on span "Permanent life" at bounding box center [246, 125] width 72 height 14
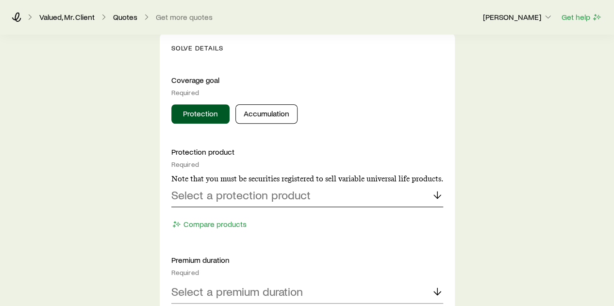
click at [260, 199] on p "Select a protection product" at bounding box center [240, 195] width 139 height 14
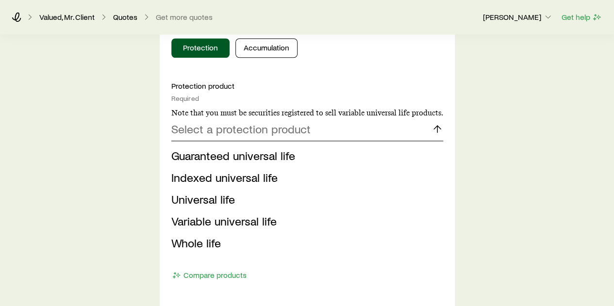
scroll to position [429, 0]
click at [274, 155] on span "Guaranteed universal life" at bounding box center [233, 155] width 124 height 14
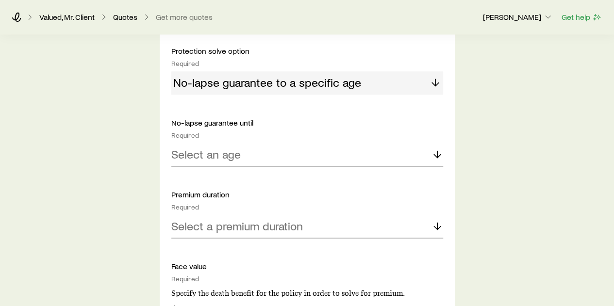
scroll to position [572, 0]
drag, startPoint x: 274, startPoint y: 155, endPoint x: 229, endPoint y: 156, distance: 45.2
click at [229, 156] on p "Select an age" at bounding box center [205, 154] width 69 height 14
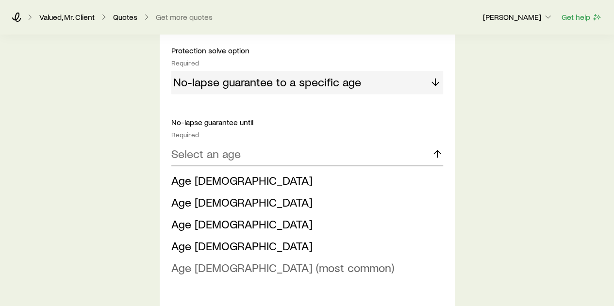
click at [217, 273] on span "Age [DEMOGRAPHIC_DATA] (most common)" at bounding box center [282, 268] width 223 height 14
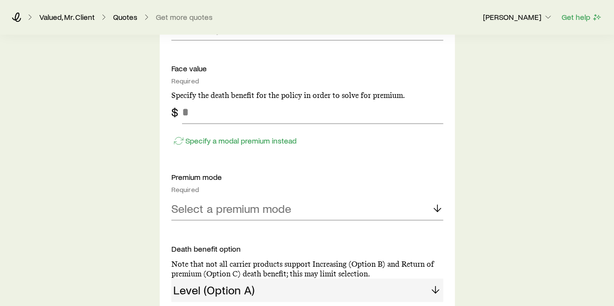
scroll to position [725, 0]
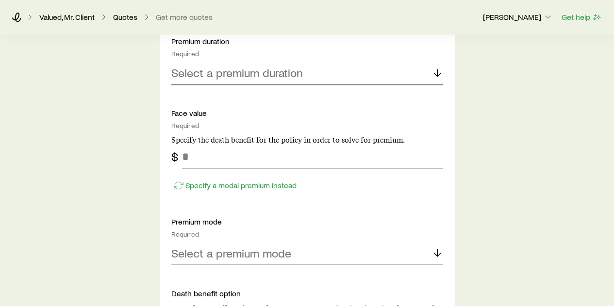
click at [239, 72] on p "Select a premium duration" at bounding box center [237, 73] width 132 height 14
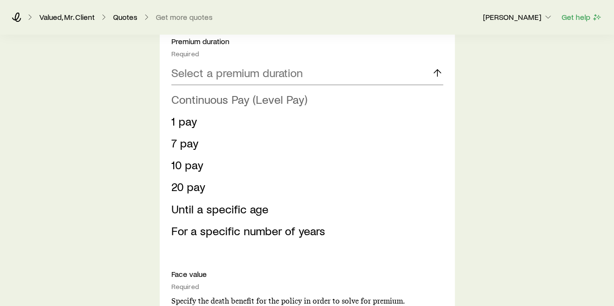
click at [232, 93] on span "Continuous Pay (Level Pay)" at bounding box center [239, 99] width 136 height 14
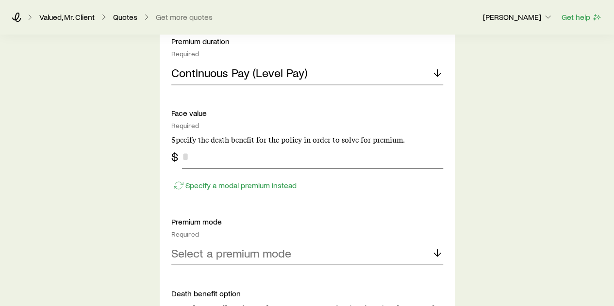
click at [210, 148] on input "tel" at bounding box center [312, 156] width 261 height 23
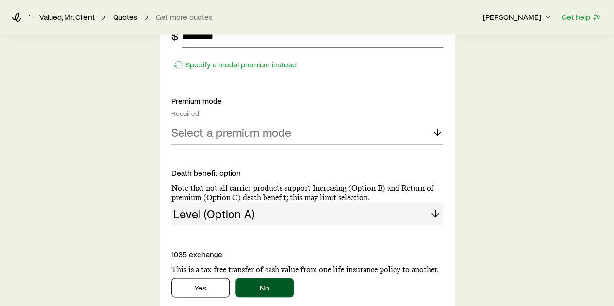
scroll to position [847, 0]
type input "*******"
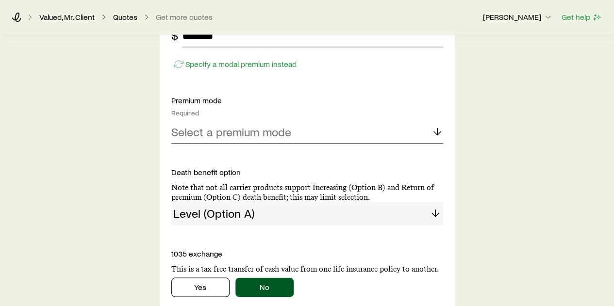
click at [224, 134] on p "Select a premium mode" at bounding box center [231, 132] width 120 height 14
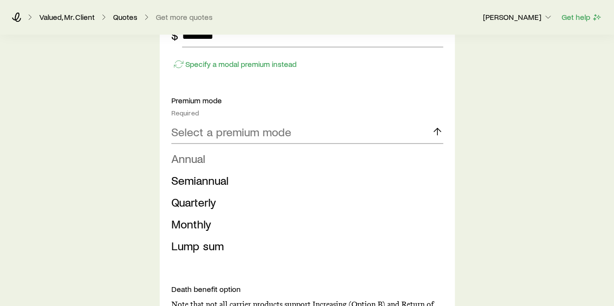
click at [215, 153] on li "Annual" at bounding box center [304, 159] width 266 height 22
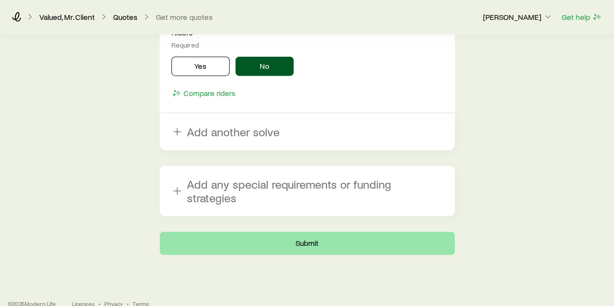
scroll to position [1245, 0]
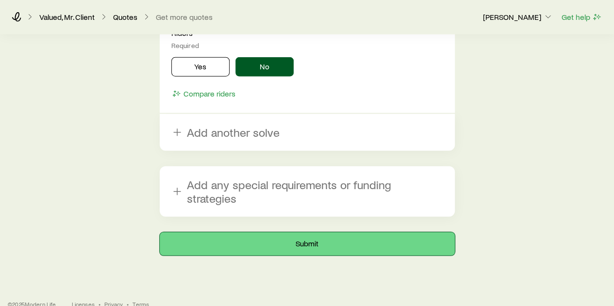
click at [282, 235] on button "Submit" at bounding box center [307, 244] width 295 height 23
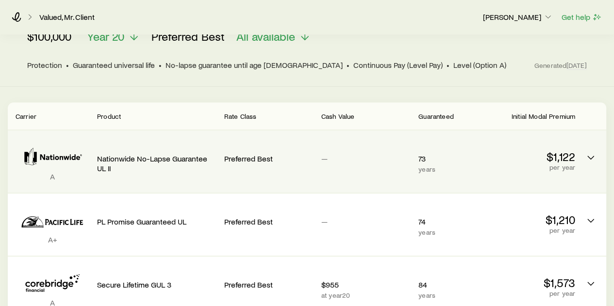
scroll to position [146, 0]
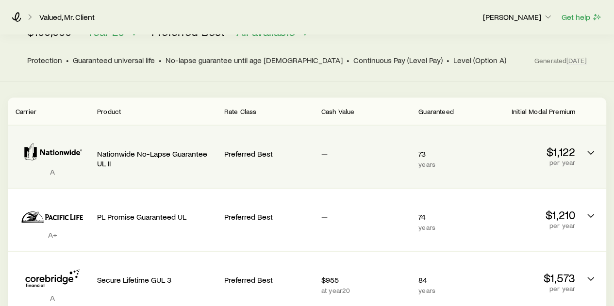
click at [350, 133] on div "—" at bounding box center [365, 151] width 89 height 37
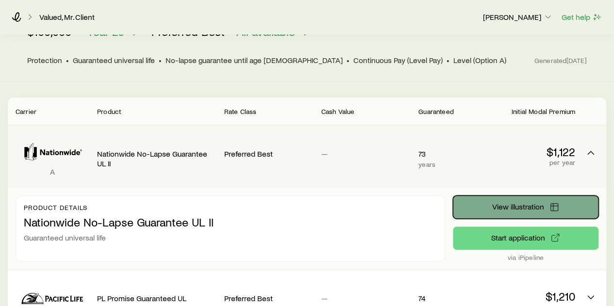
click at [568, 199] on button "View illustration" at bounding box center [526, 207] width 146 height 23
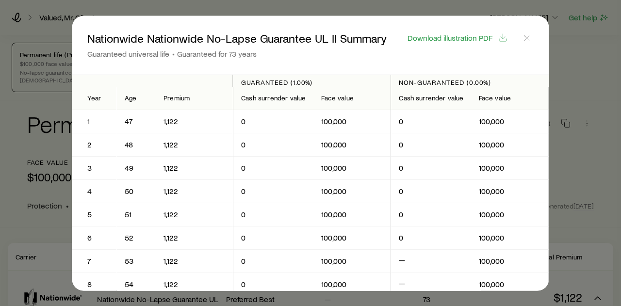
scroll to position [24920, 0]
click at [529, 39] on icon "button" at bounding box center [527, 38] width 10 height 10
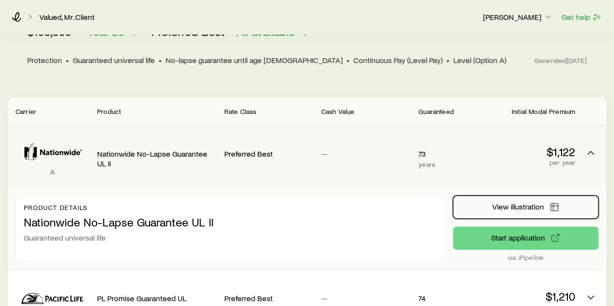
scroll to position [0, 0]
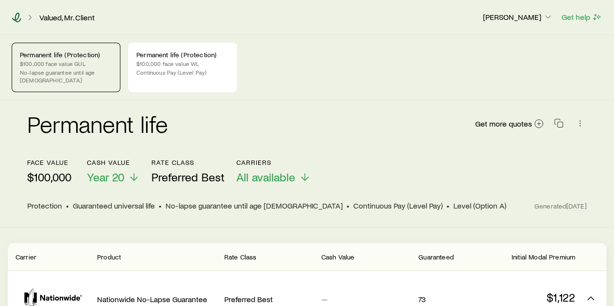
click at [20, 15] on icon at bounding box center [17, 18] width 10 height 10
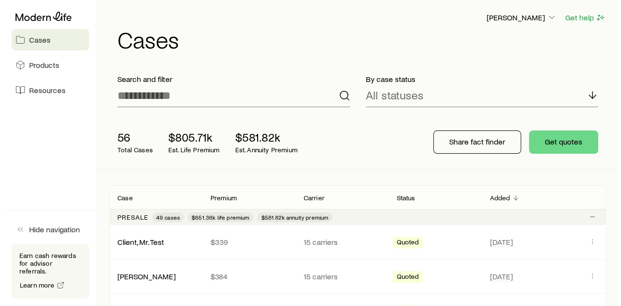
scroll to position [25367, 0]
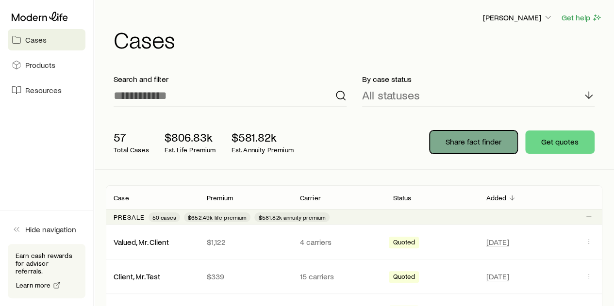
click at [461, 145] on p "Share fact finder" at bounding box center [474, 142] width 56 height 10
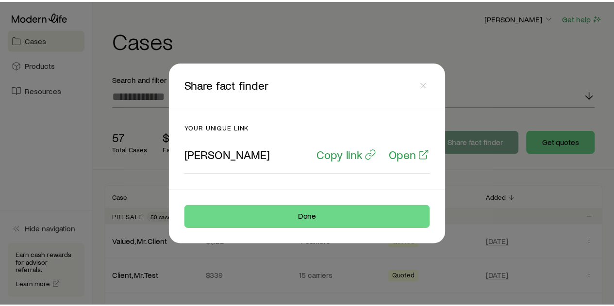
scroll to position [24920, 0]
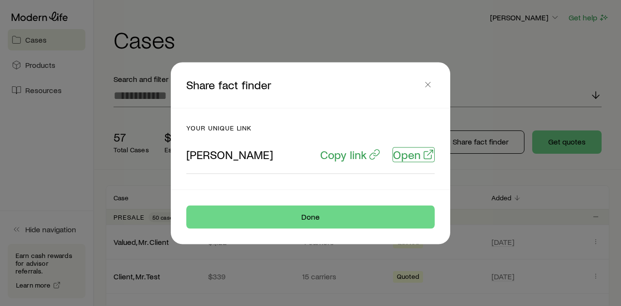
click at [406, 154] on p "Open" at bounding box center [407, 155] width 28 height 14
click at [430, 85] on icon "button" at bounding box center [428, 85] width 10 height 10
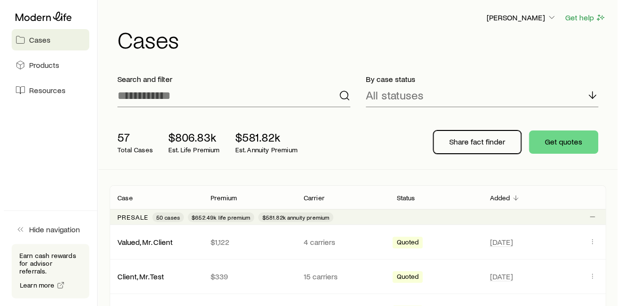
scroll to position [25367, 0]
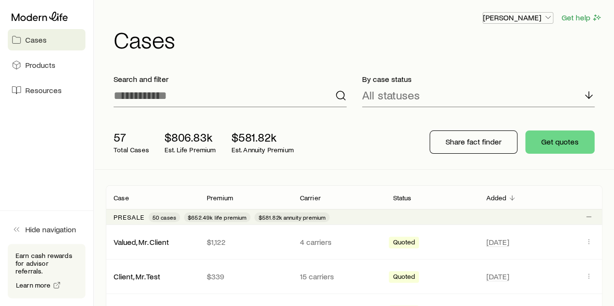
click at [513, 17] on p "[PERSON_NAME]" at bounding box center [518, 18] width 70 height 10
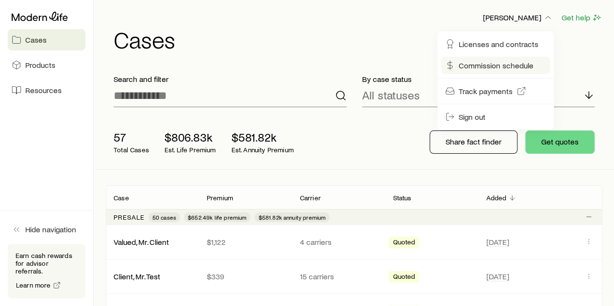
click at [462, 68] on span "Commission schedule" at bounding box center [496, 66] width 75 height 10
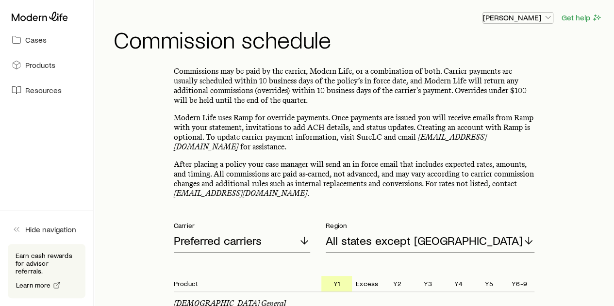
click at [519, 16] on p "[PERSON_NAME]" at bounding box center [518, 18] width 70 height 10
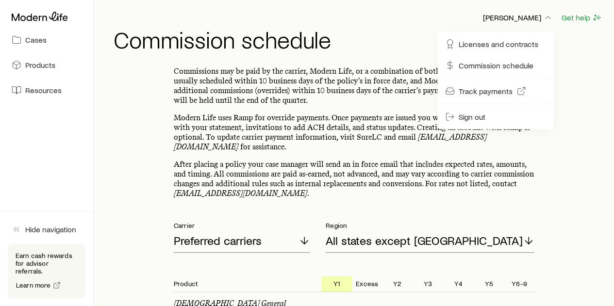
click at [340, 99] on p "Commissions may be paid by the carrier, Modern Life, or a combination of both. …" at bounding box center [354, 85] width 361 height 39
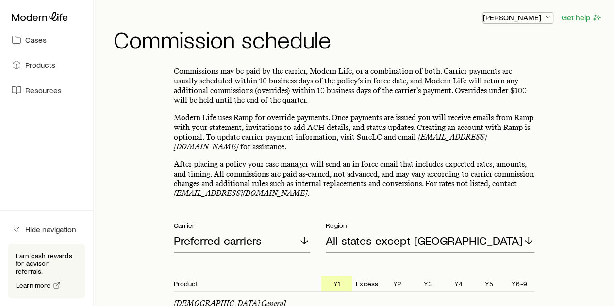
click at [514, 18] on p "[PERSON_NAME]" at bounding box center [518, 18] width 70 height 10
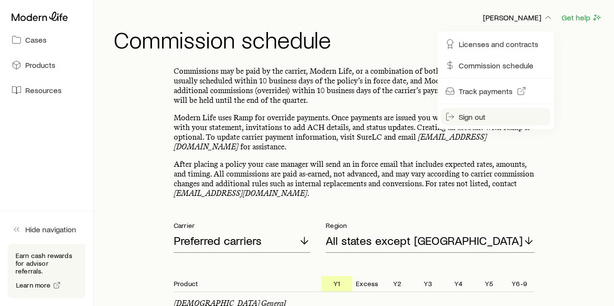
click at [472, 118] on span "Sign out" at bounding box center [472, 117] width 27 height 10
